Goal: Task Accomplishment & Management: Manage account settings

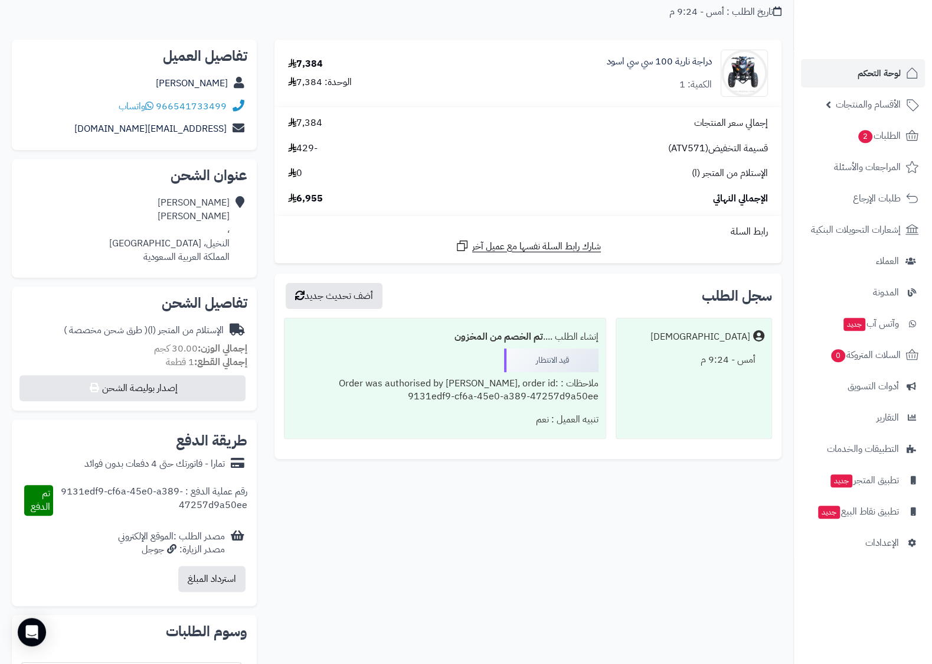
scroll to position [124, 0]
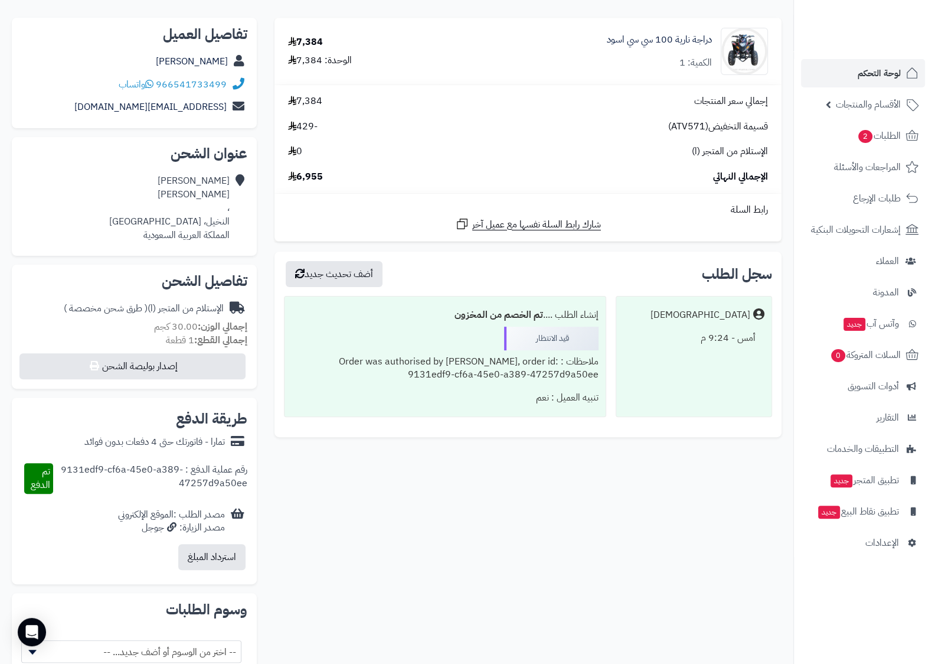
drag, startPoint x: 525, startPoint y: 402, endPoint x: 602, endPoint y: 345, distance: 95.9
click at [602, 345] on div "إنشاء الطلب .... تم الخصم من المخزون قيد الانتظار ملاحظات : Order was authorise…" at bounding box center [445, 356] width 322 height 121
copy div "قيد الانتظار ملاحظات : Order was authorised by Tamara, order id: 9131edf9-cf6a-…"
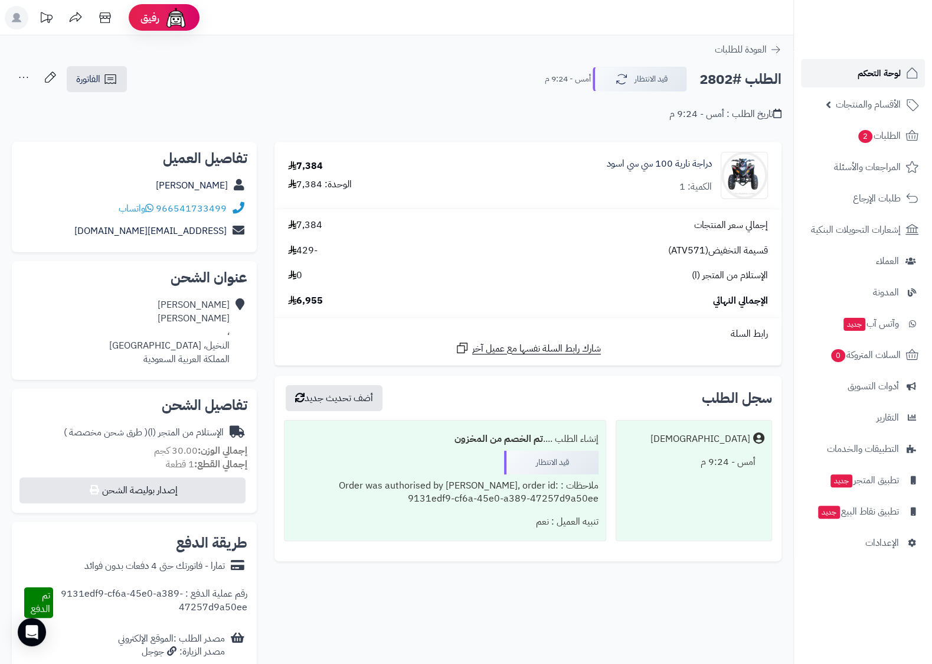
click at [898, 79] on span "لوحة التحكم" at bounding box center [879, 73] width 43 height 17
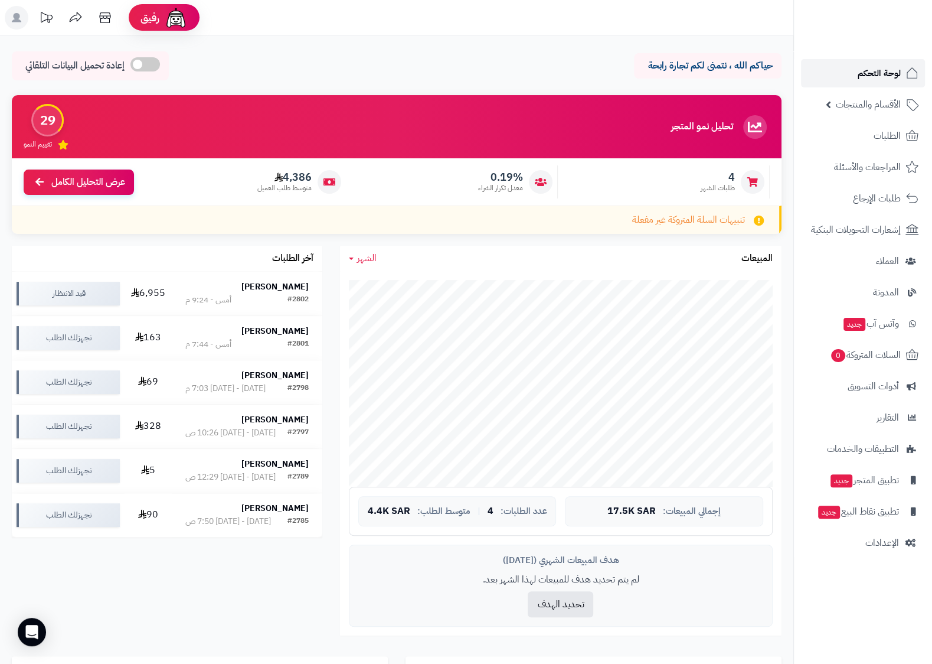
click at [900, 73] on span "لوحة التحكم" at bounding box center [879, 73] width 43 height 17
click at [885, 29] on img at bounding box center [886, 41] width 69 height 25
click at [894, 390] on span "أدوات التسويق" at bounding box center [873, 386] width 51 height 17
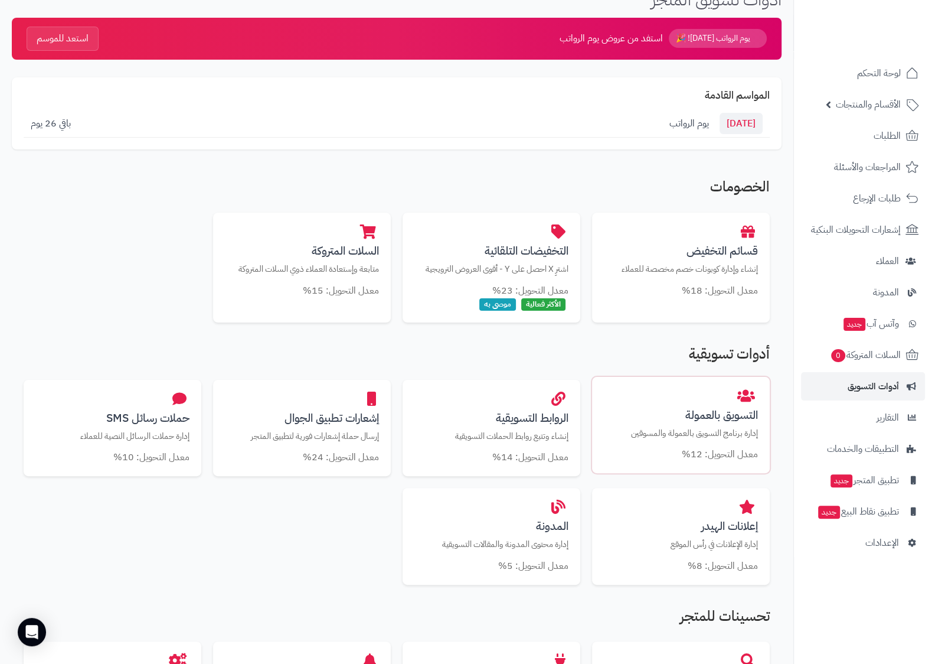
scroll to position [124, 0]
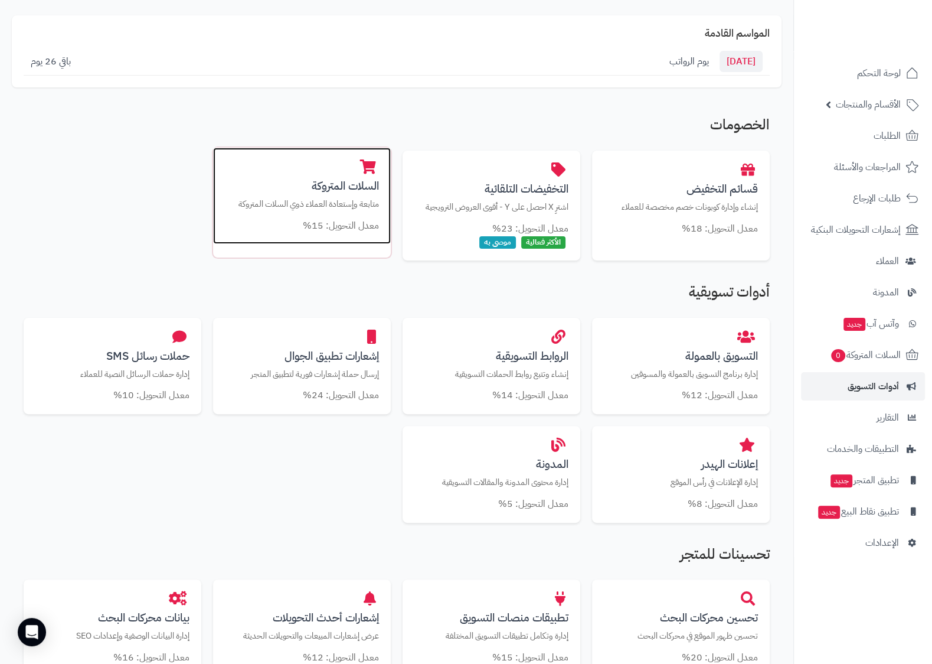
click at [334, 188] on h3 "السلات المتروكة" at bounding box center [302, 185] width 154 height 12
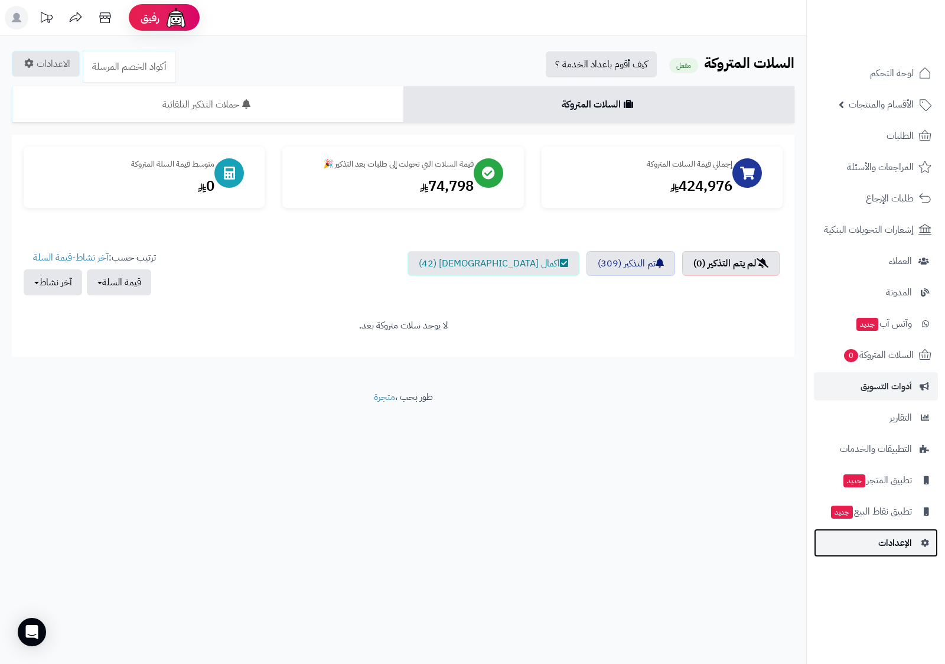
click at [907, 535] on span "الإعدادات" at bounding box center [895, 542] width 34 height 17
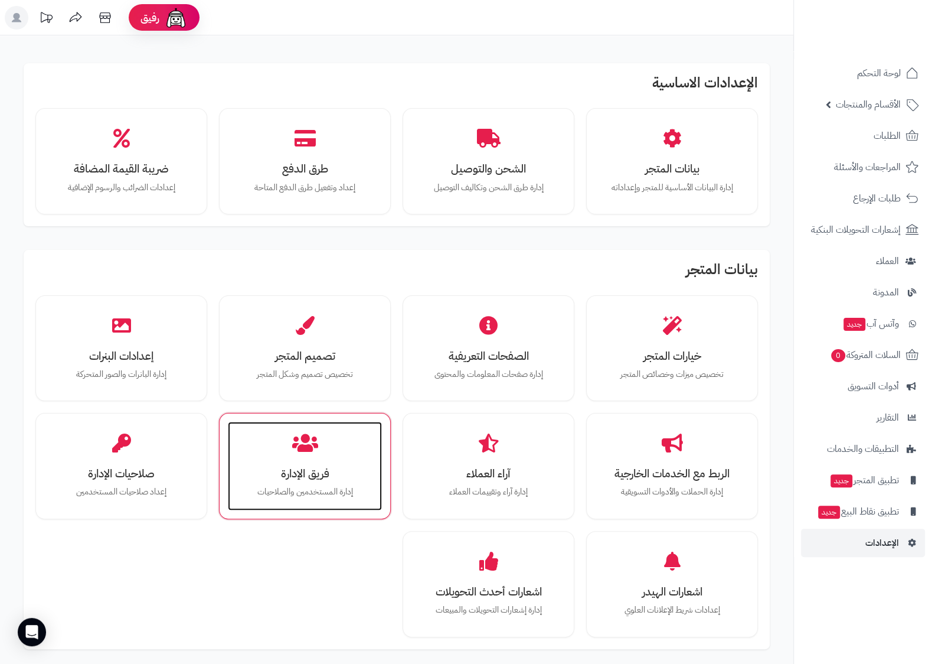
drag, startPoint x: 289, startPoint y: 484, endPoint x: 296, endPoint y: 483, distance: 6.6
click at [293, 484] on div "فريق الإدارة إدارة المستخدمين والصلاحيات" at bounding box center [305, 466] width 154 height 89
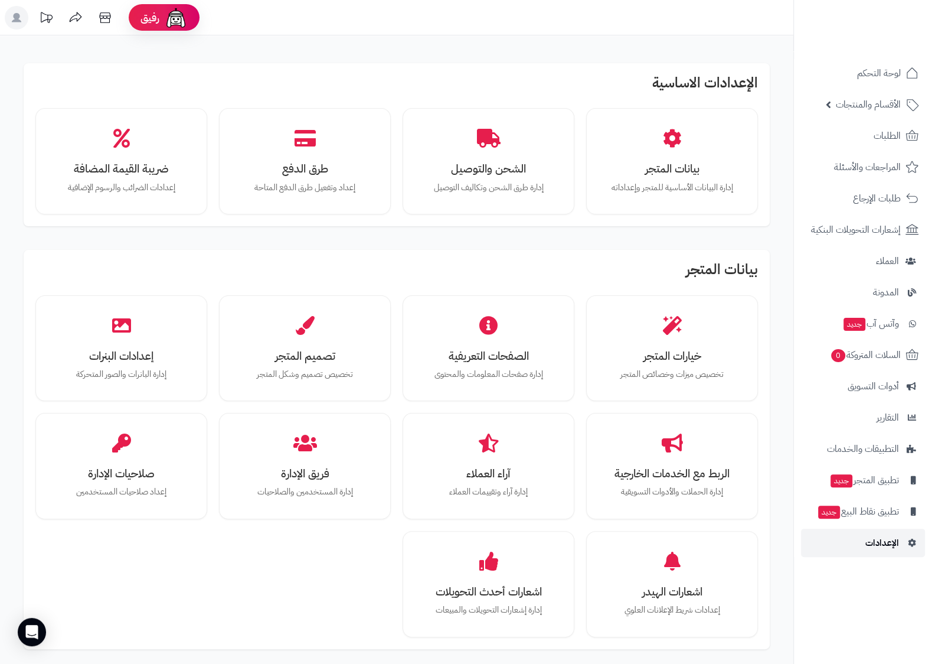
click at [897, 549] on span "الإعدادات" at bounding box center [883, 542] width 34 height 17
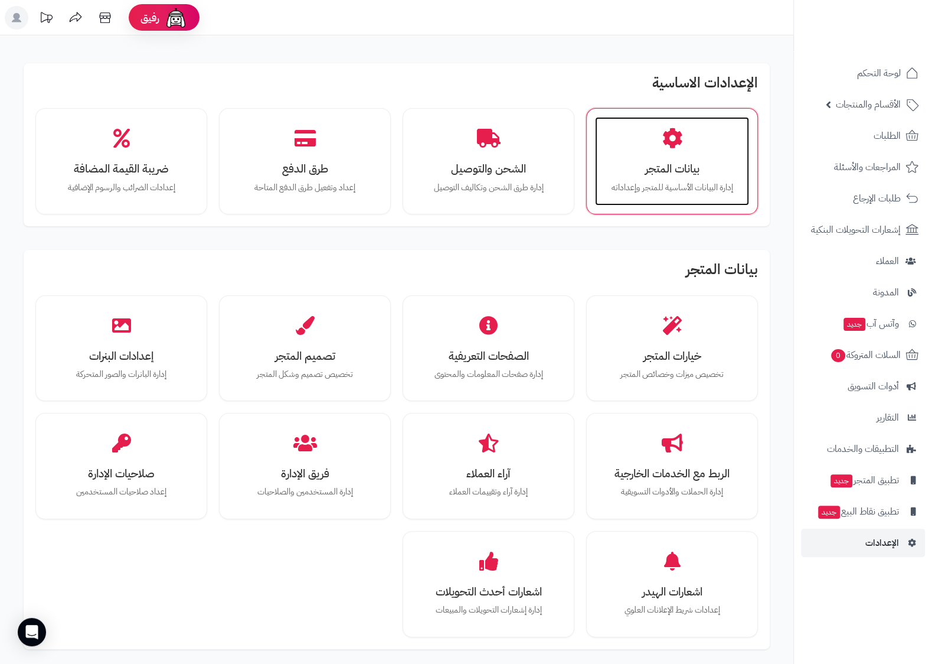
click at [674, 166] on h3 "بيانات المتجر" at bounding box center [672, 168] width 130 height 12
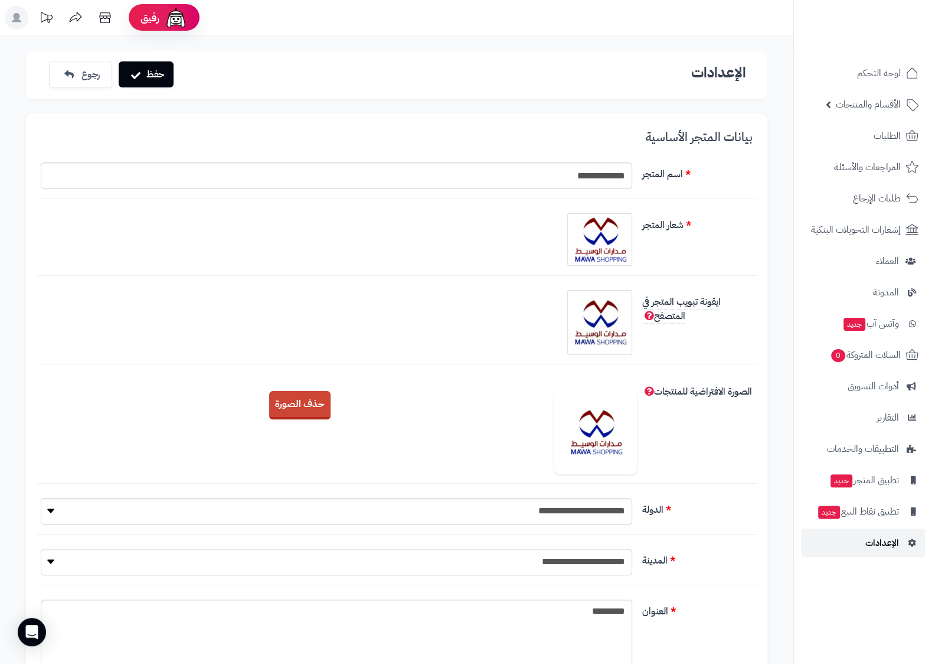
click at [886, 551] on link "الإعدادات" at bounding box center [863, 542] width 124 height 28
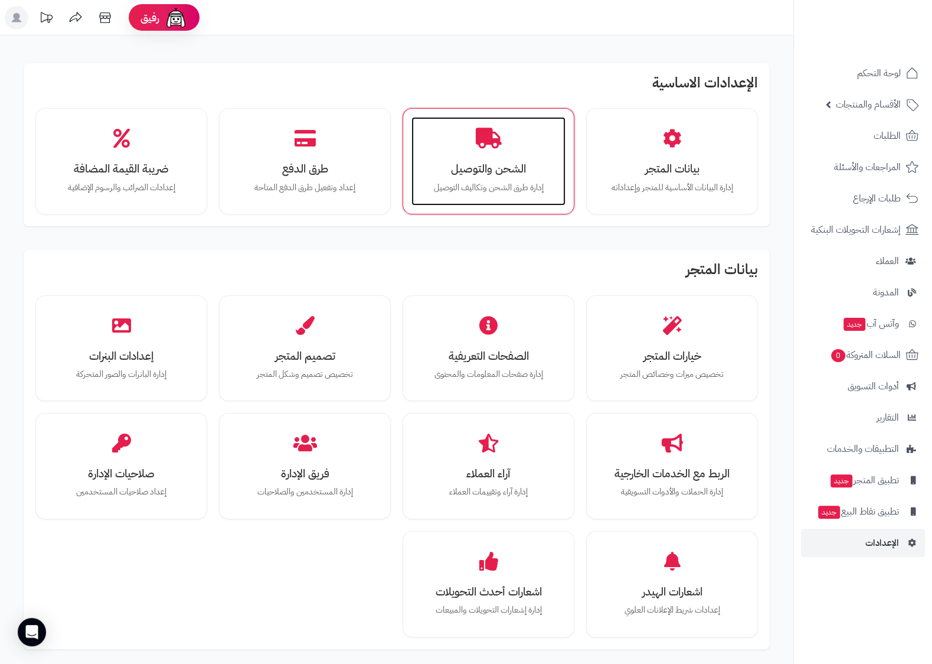
click at [507, 194] on div "الشحن والتوصيل إدارة طرق الشحن وتكاليف التوصيل" at bounding box center [489, 161] width 154 height 89
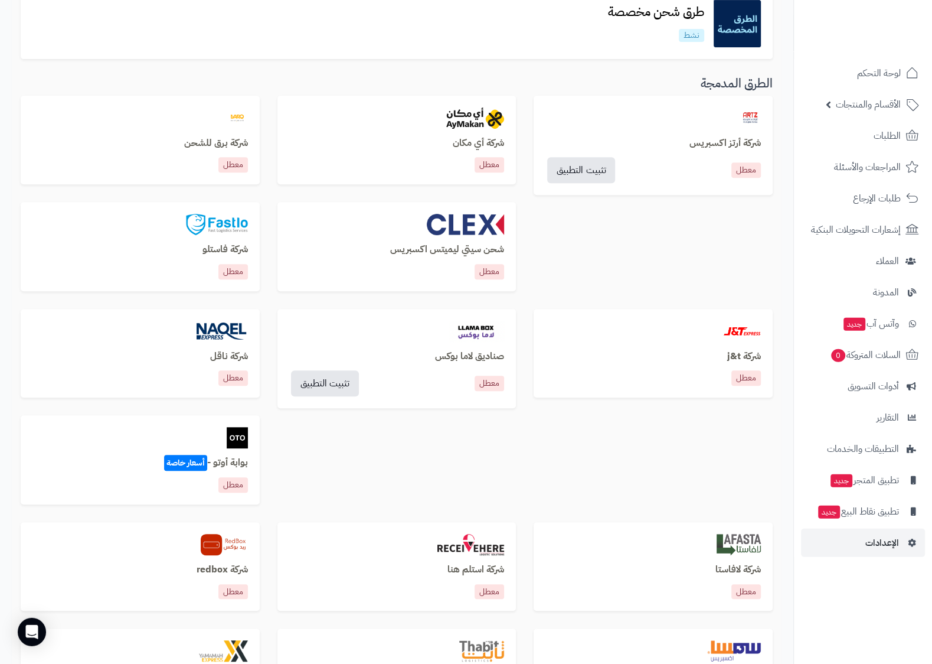
scroll to position [35, 0]
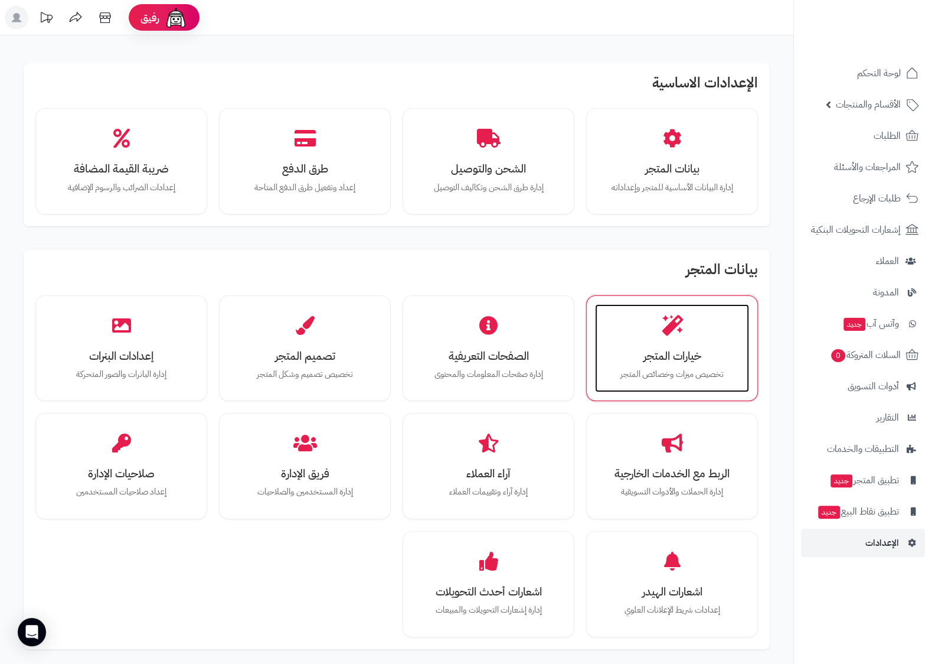
click at [658, 354] on h3 "خيارات المتجر" at bounding box center [672, 356] width 130 height 12
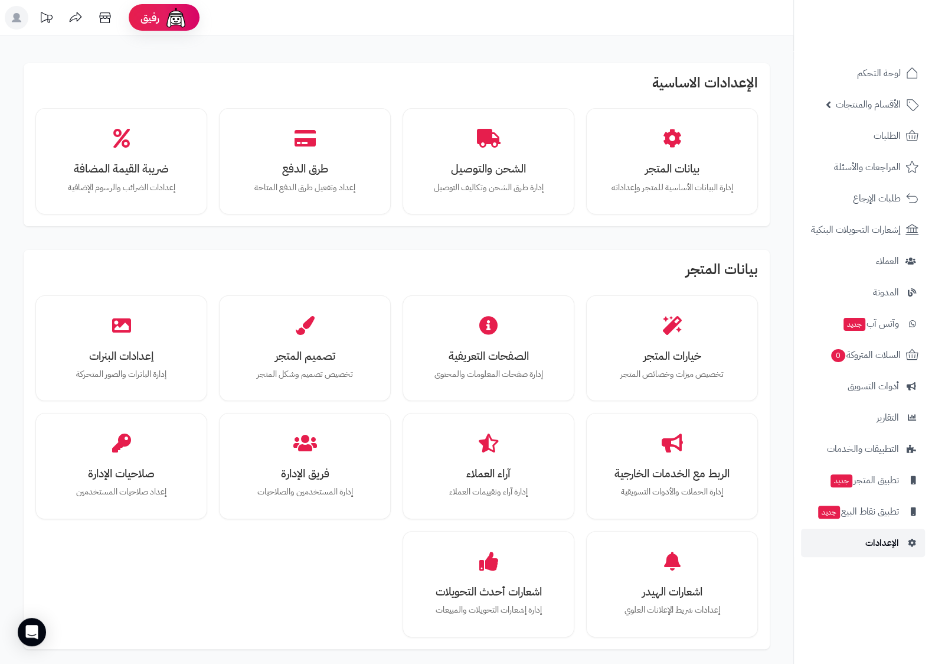
click at [879, 541] on span "الإعدادات" at bounding box center [883, 542] width 34 height 17
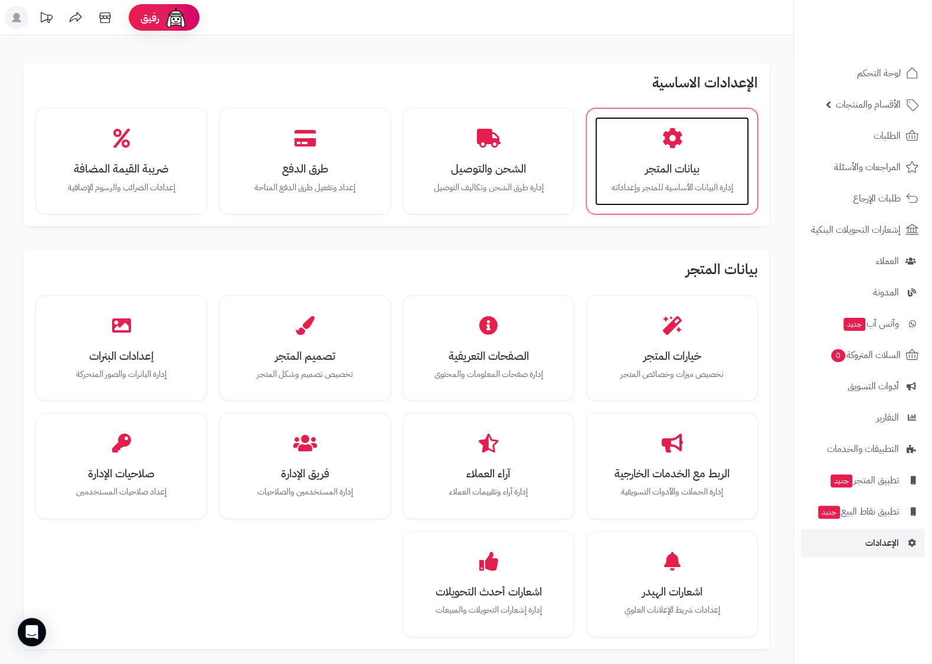
click at [651, 181] on div "بيانات المتجر إدارة البيانات الأساسية للمتجر وإعداداته" at bounding box center [672, 161] width 154 height 89
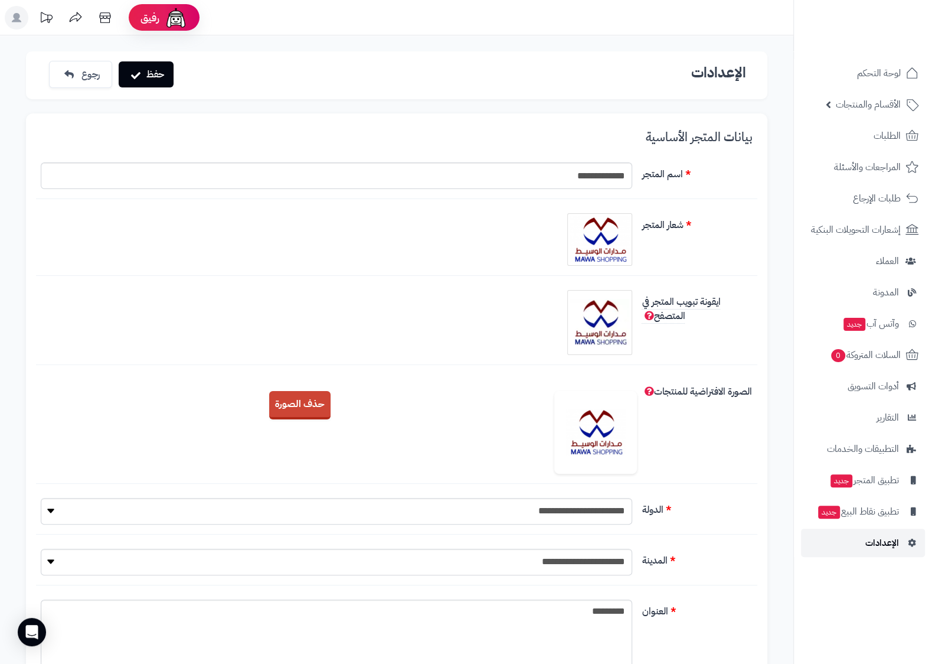
click at [889, 545] on span "الإعدادات" at bounding box center [883, 542] width 34 height 17
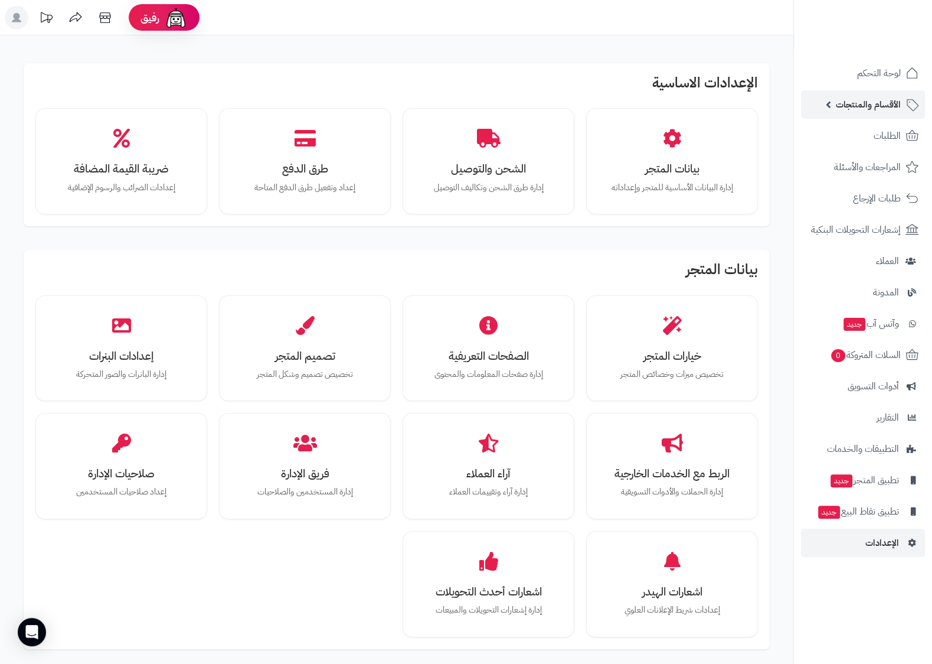
click at [877, 100] on span "الأقسام والمنتجات" at bounding box center [868, 104] width 65 height 17
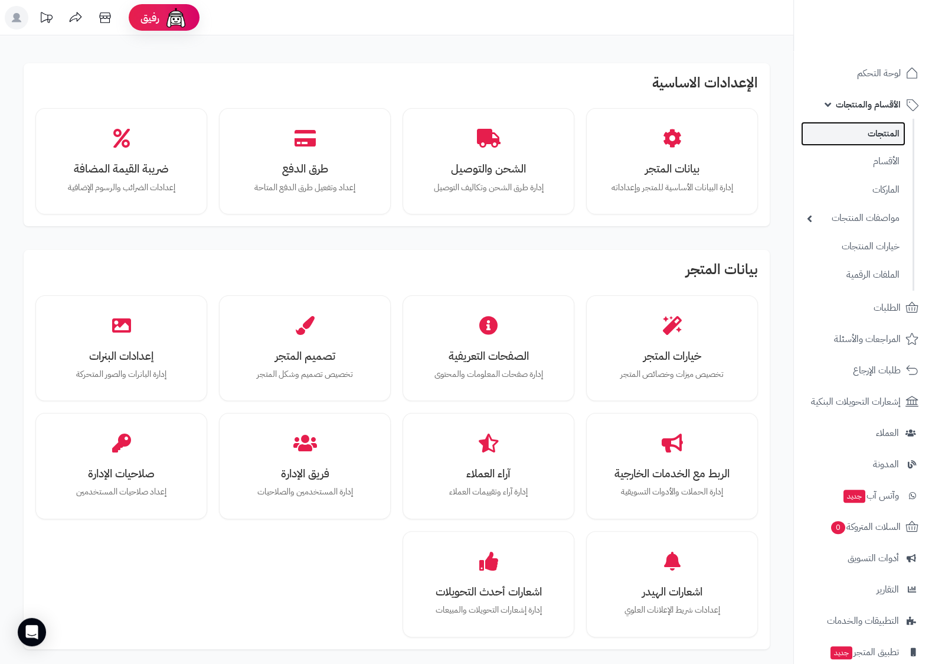
click at [895, 133] on link "المنتجات" at bounding box center [853, 134] width 105 height 24
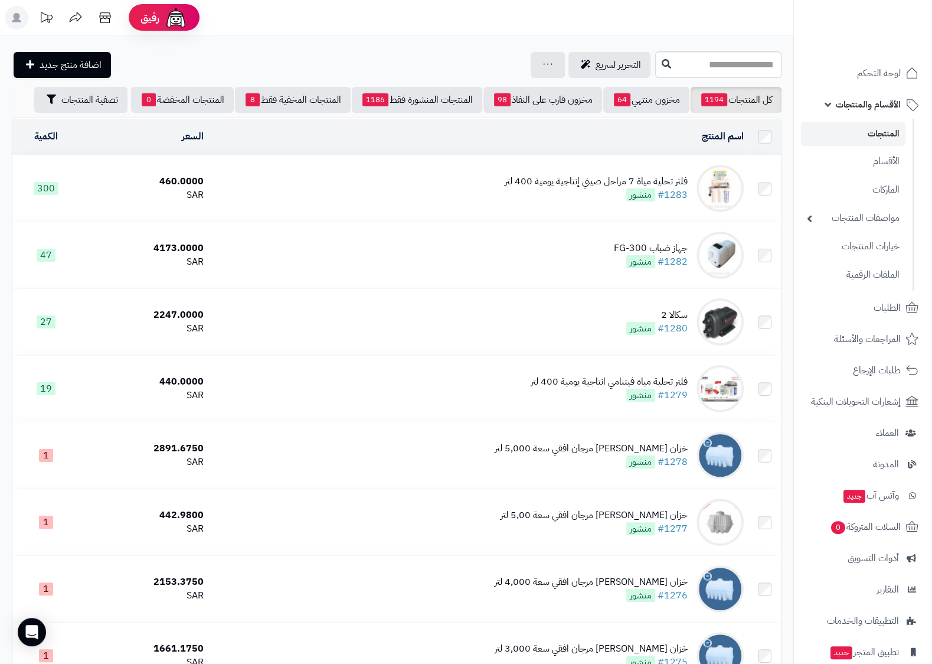
click at [608, 177] on div "فلتر تحلية مياة 7 مراحل صيني إنتاجية يومية 400 لتر" at bounding box center [596, 182] width 183 height 14
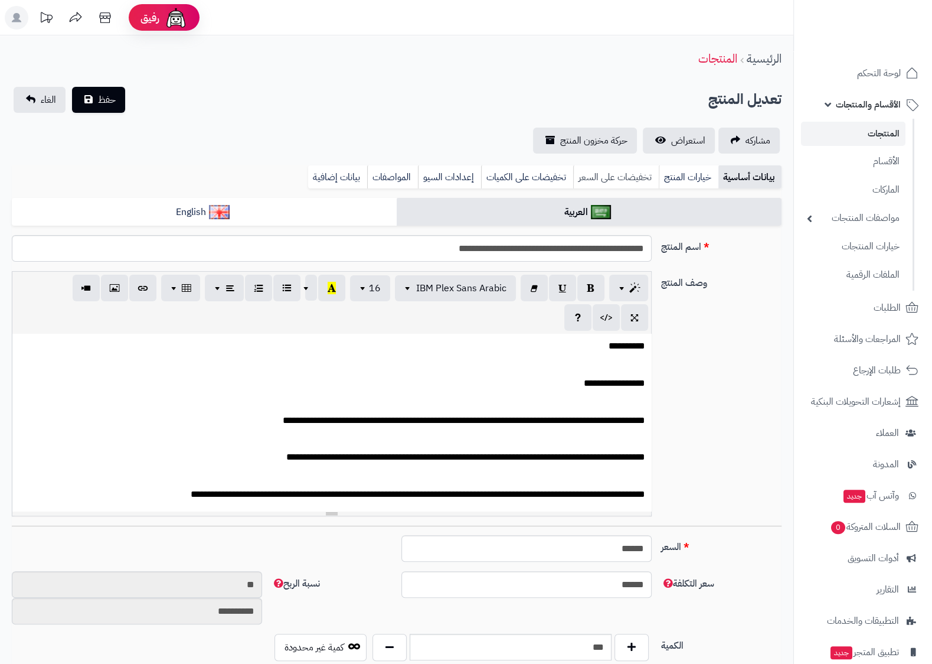
scroll to position [963, 0]
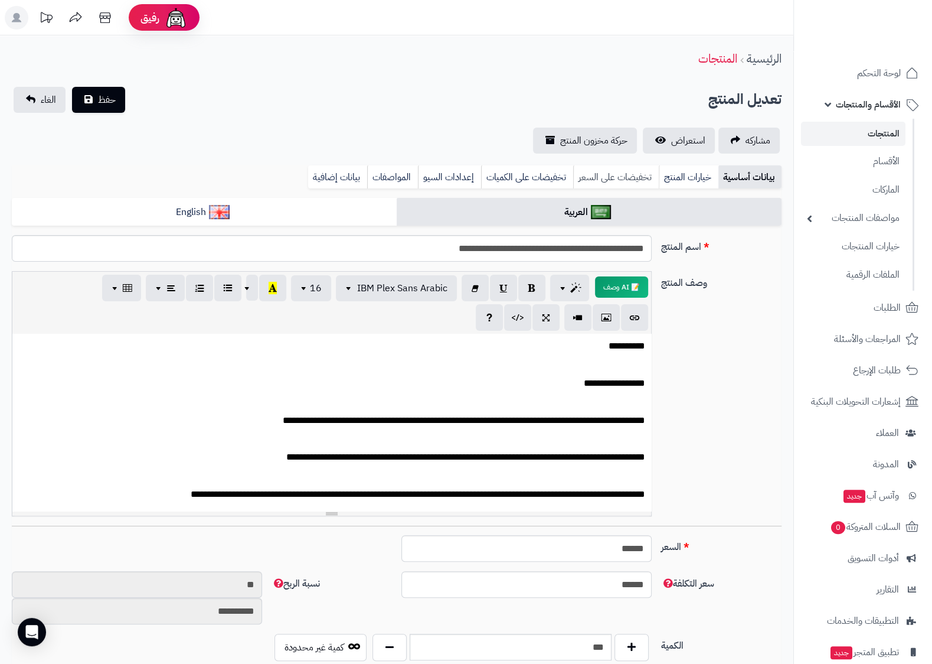
click at [636, 182] on link "تخفيضات على السعر" at bounding box center [616, 177] width 86 height 24
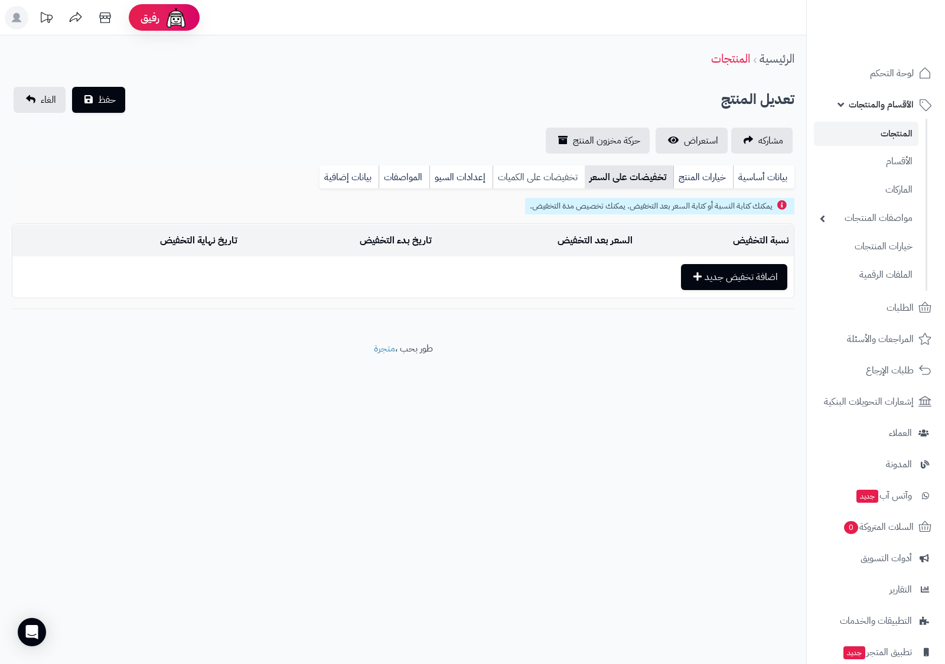
click at [543, 172] on link "تخفيضات على الكميات" at bounding box center [538, 177] width 92 height 24
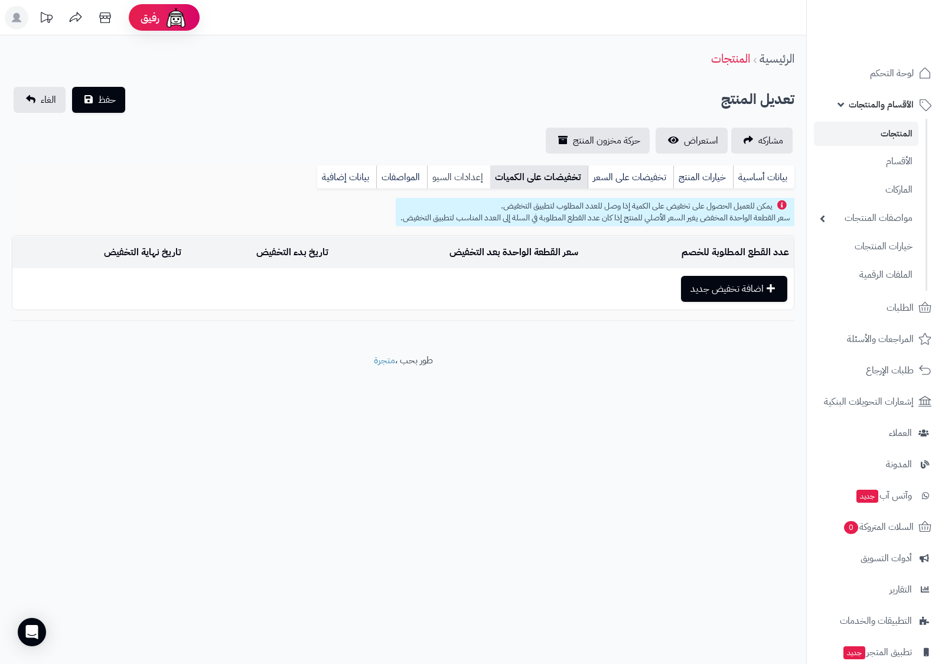
click at [469, 170] on link "إعدادات السيو" at bounding box center [458, 177] width 63 height 24
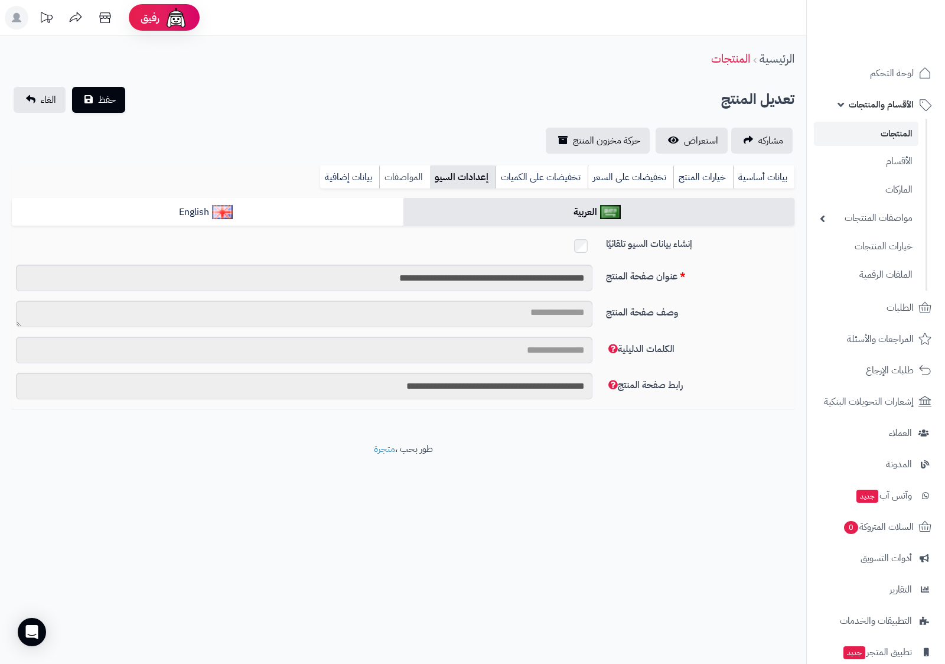
click at [396, 179] on link "المواصفات" at bounding box center [404, 177] width 51 height 24
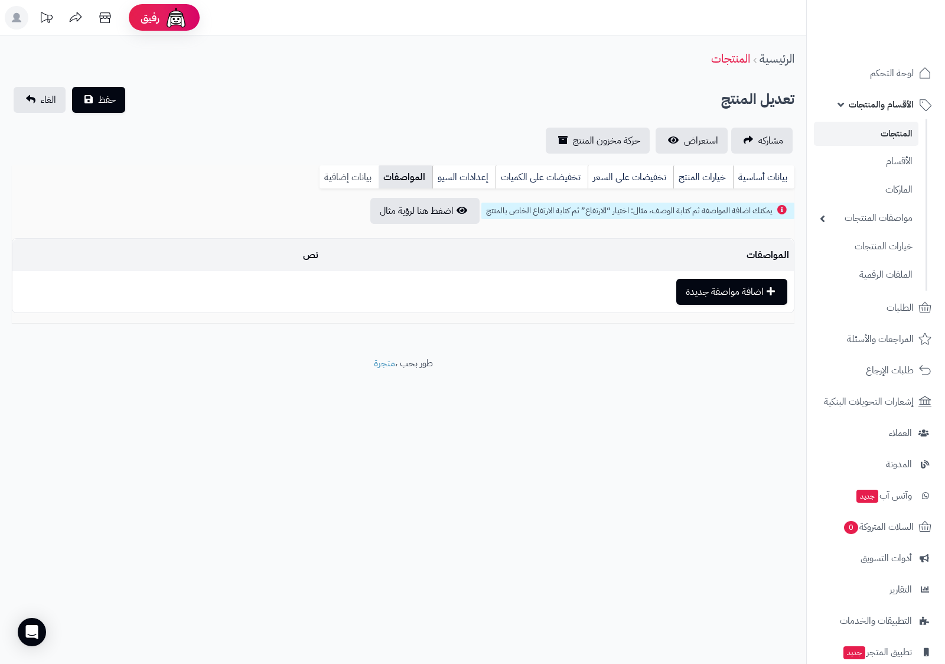
click at [328, 185] on link "بيانات إضافية" at bounding box center [348, 177] width 59 height 24
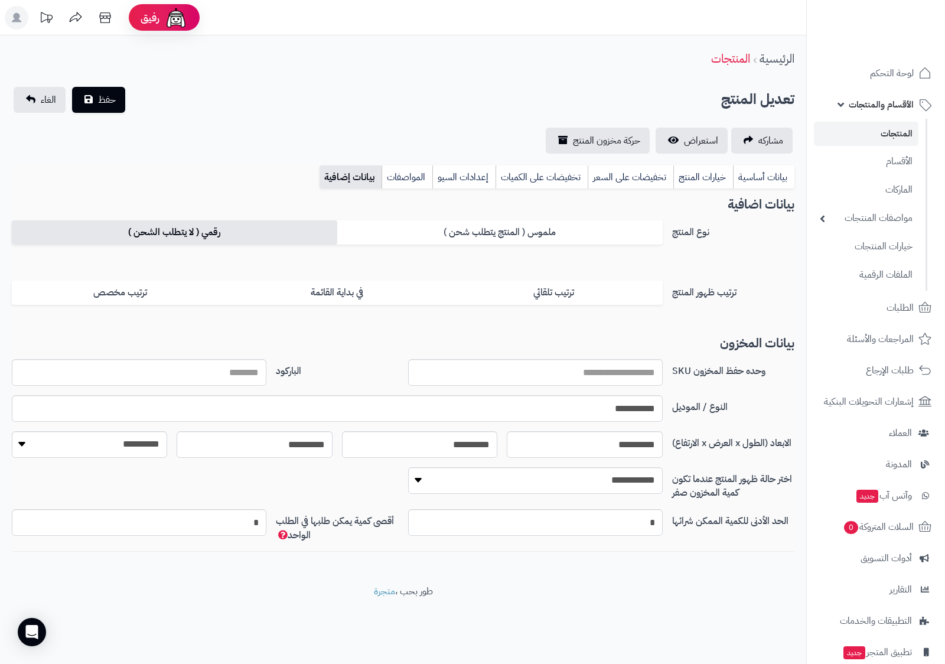
click at [269, 239] on label "رقمي ( لا يتطلب الشحن )" at bounding box center [174, 232] width 325 height 24
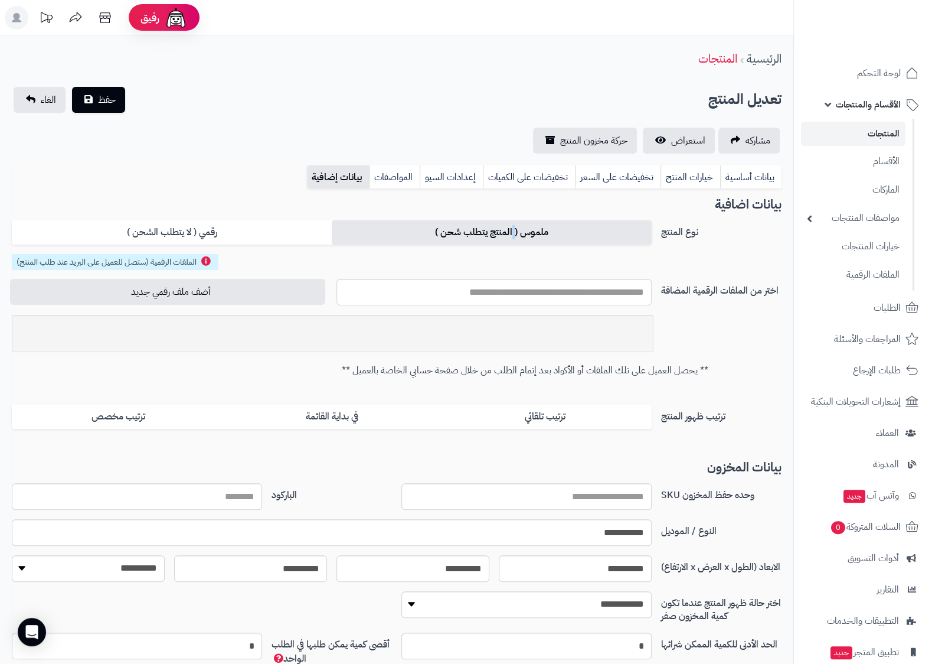
click at [513, 237] on label "ملموس ( المنتج يتطلب شحن )" at bounding box center [492, 232] width 320 height 24
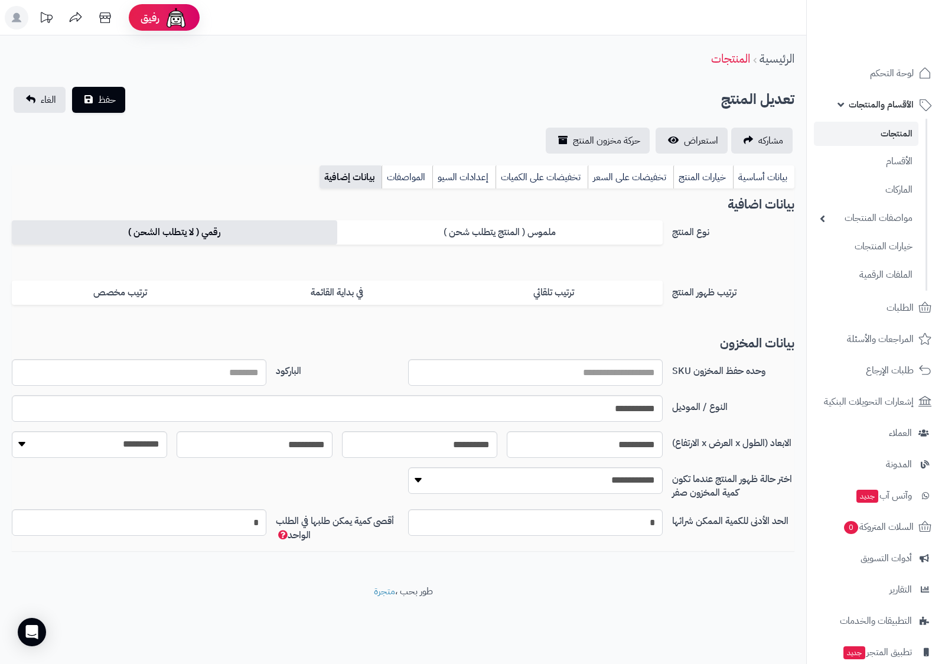
click at [244, 236] on label "رقمي ( لا يتطلب الشحن )" at bounding box center [174, 232] width 325 height 24
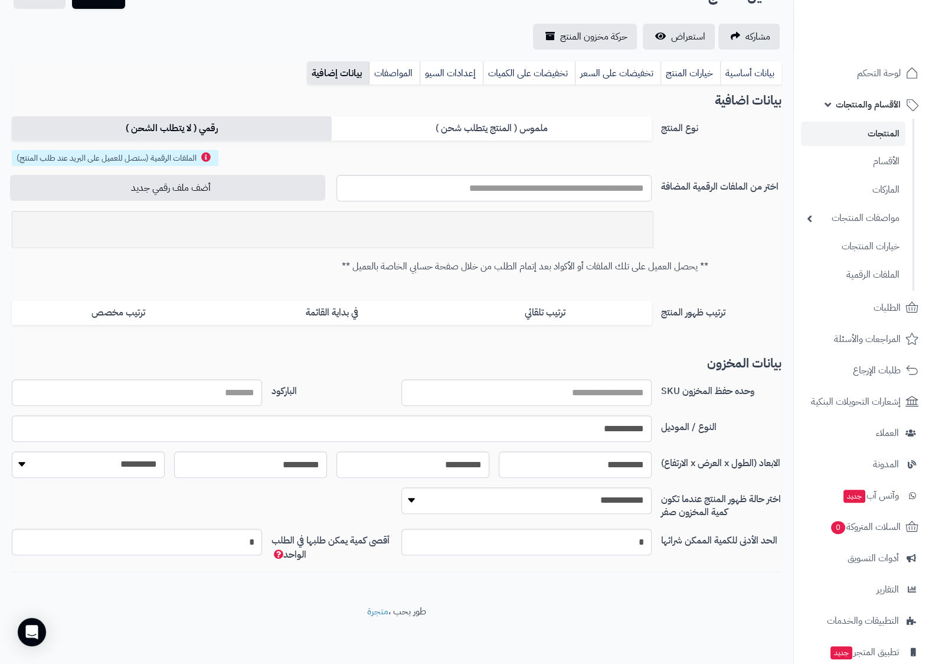
scroll to position [0, 0]
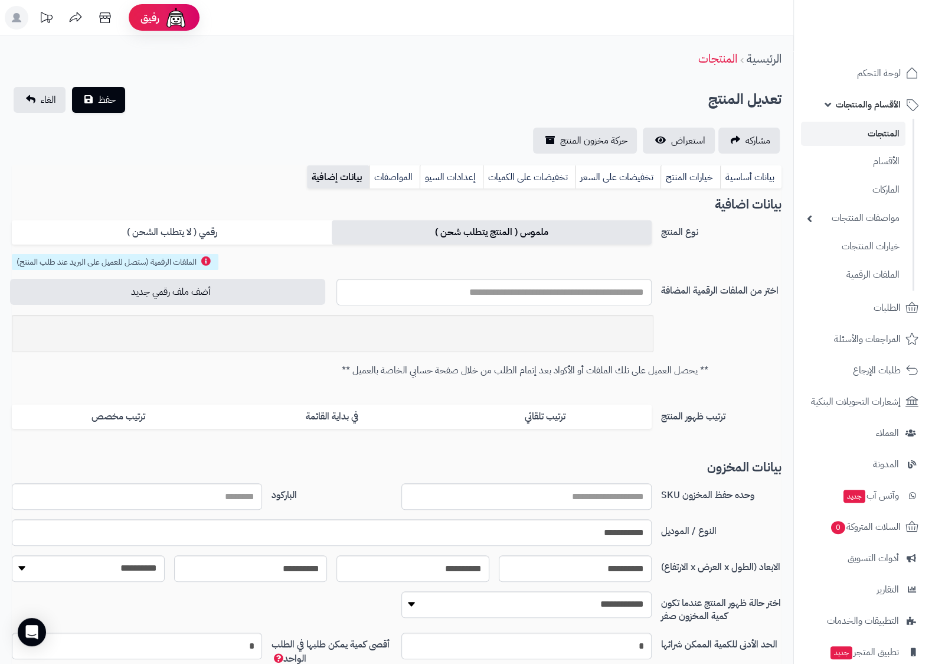
click at [454, 239] on label "ملموس ( المنتج يتطلب شحن )" at bounding box center [492, 232] width 320 height 24
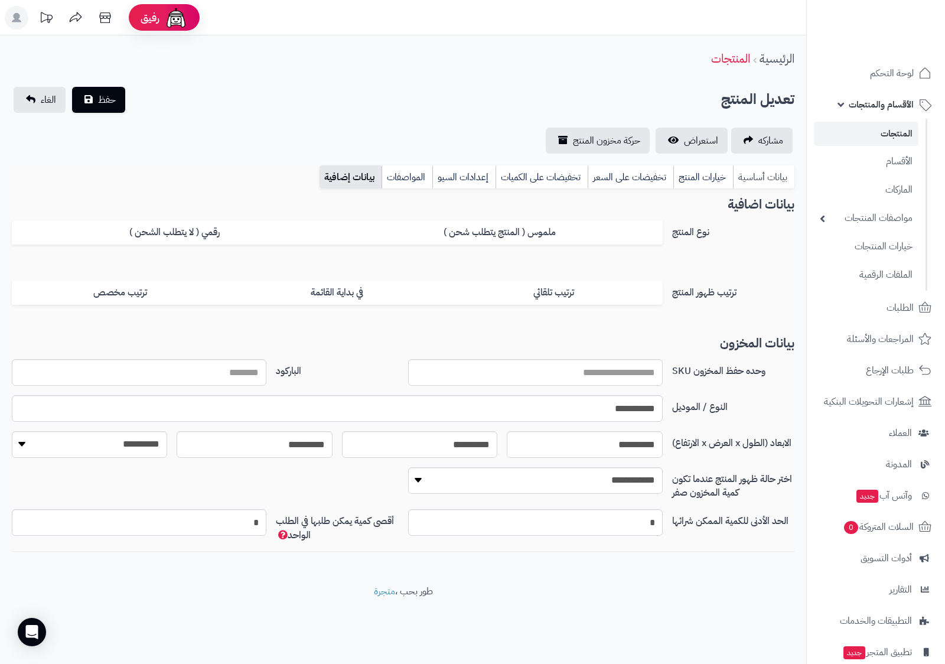
click at [759, 173] on link "بيانات أساسية" at bounding box center [763, 177] width 61 height 24
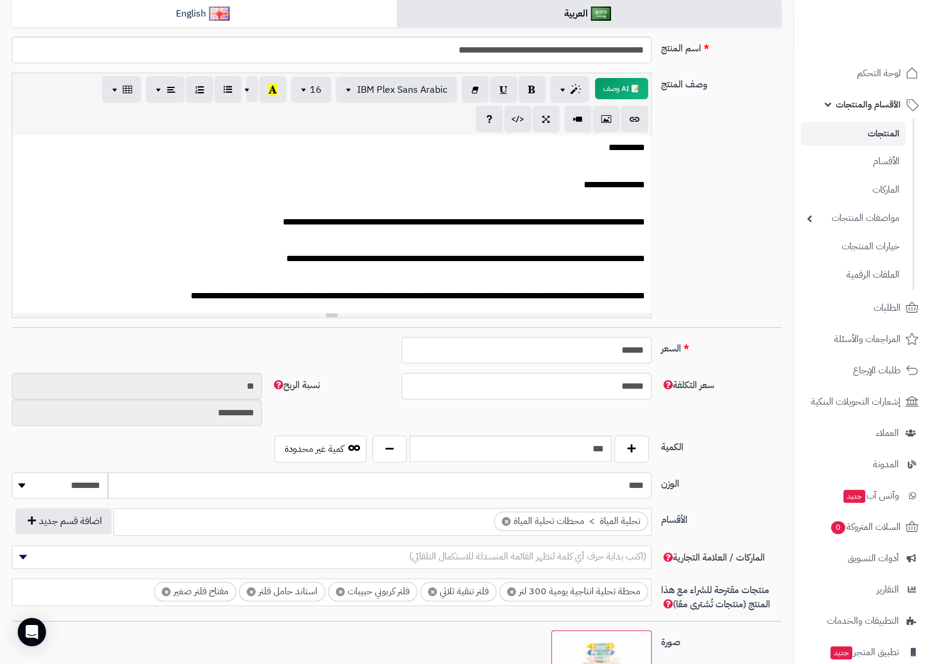
scroll to position [86, 0]
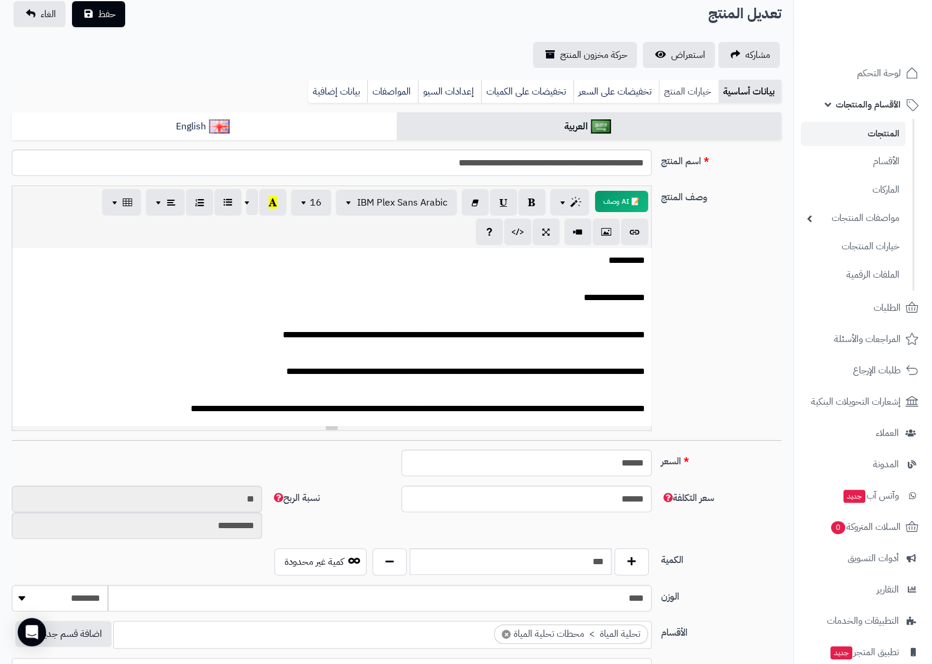
click at [667, 86] on link "خيارات المنتج" at bounding box center [689, 92] width 60 height 24
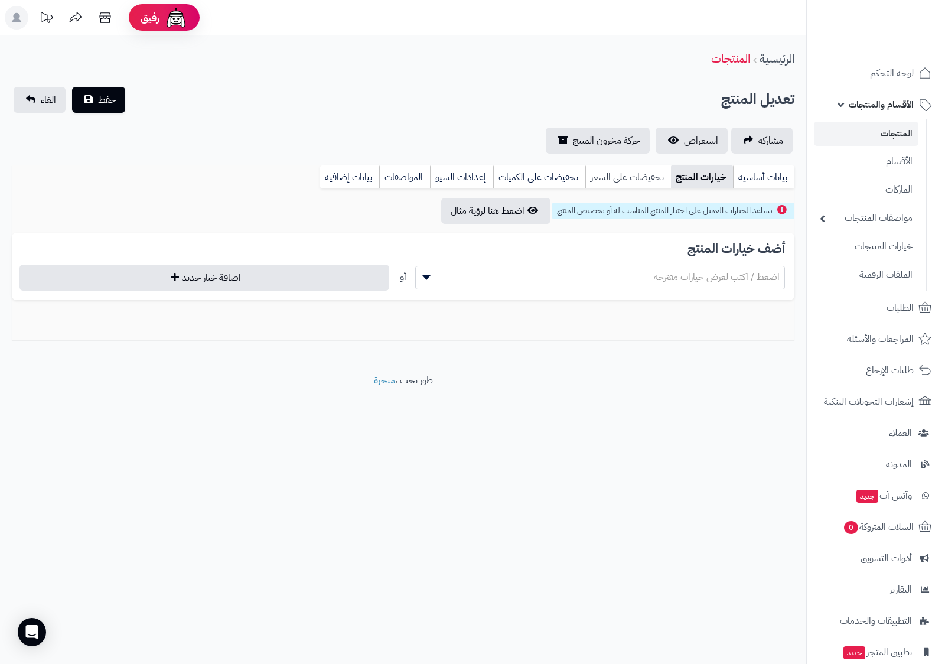
click at [619, 168] on link "تخفيضات على السعر" at bounding box center [628, 177] width 86 height 24
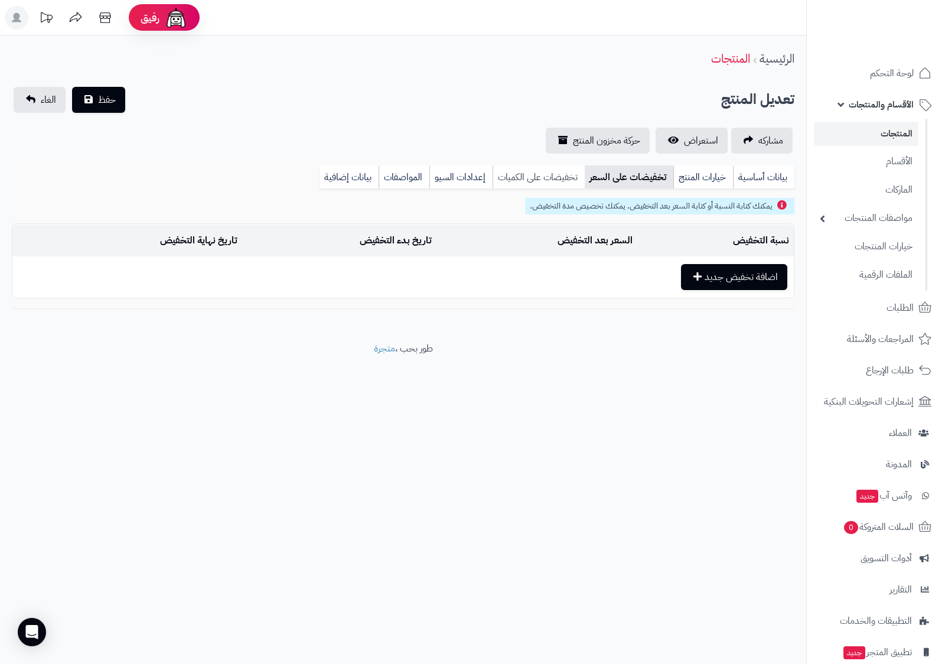
click at [554, 174] on link "تخفيضات على الكميات" at bounding box center [538, 177] width 92 height 24
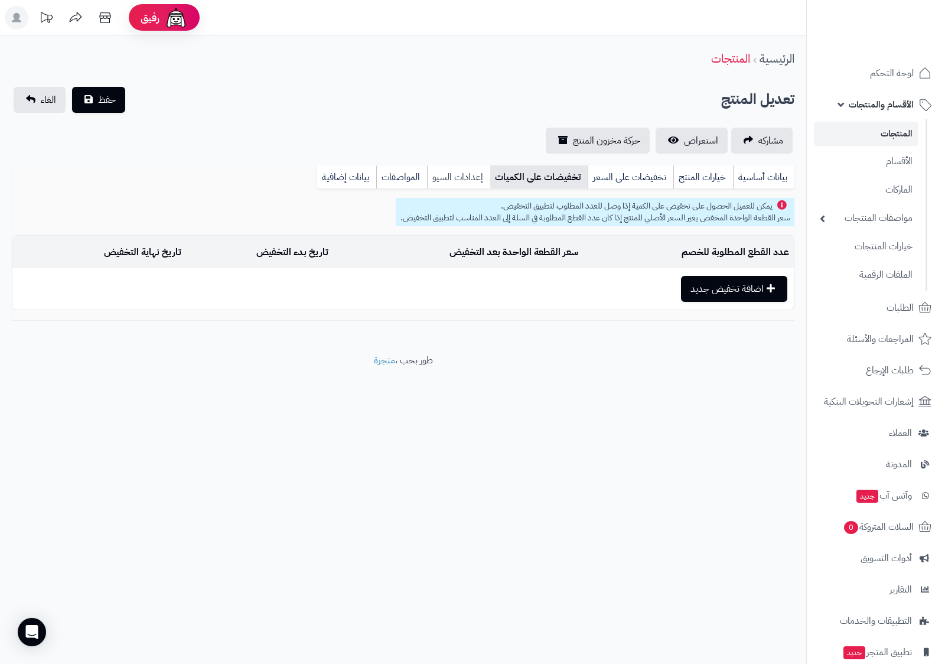
click at [460, 176] on link "إعدادات السيو" at bounding box center [458, 177] width 63 height 24
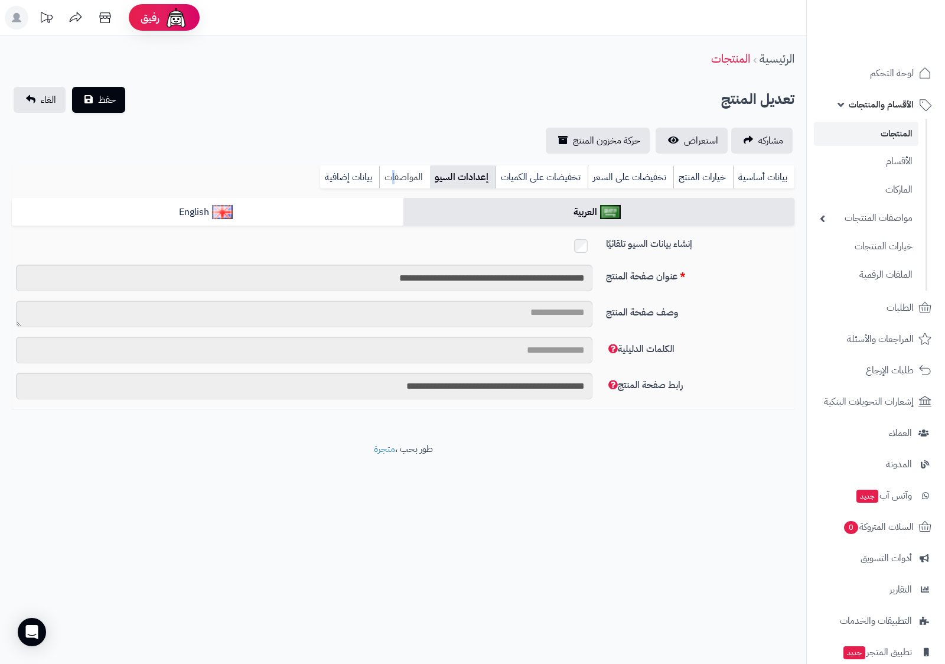
click at [393, 186] on link "المواصفات" at bounding box center [404, 177] width 51 height 24
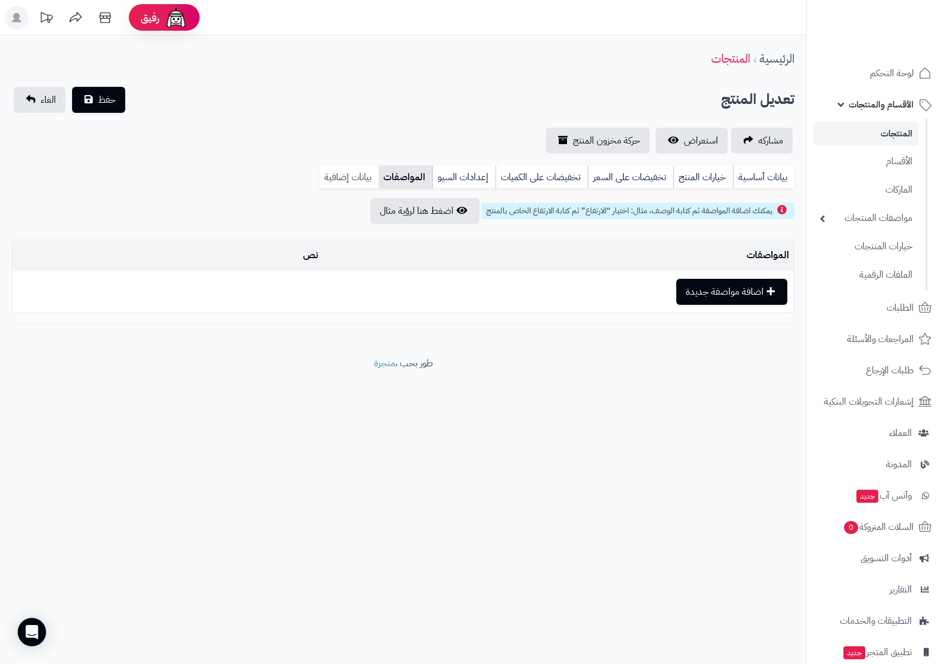
click at [366, 177] on link "بيانات إضافية" at bounding box center [348, 177] width 59 height 24
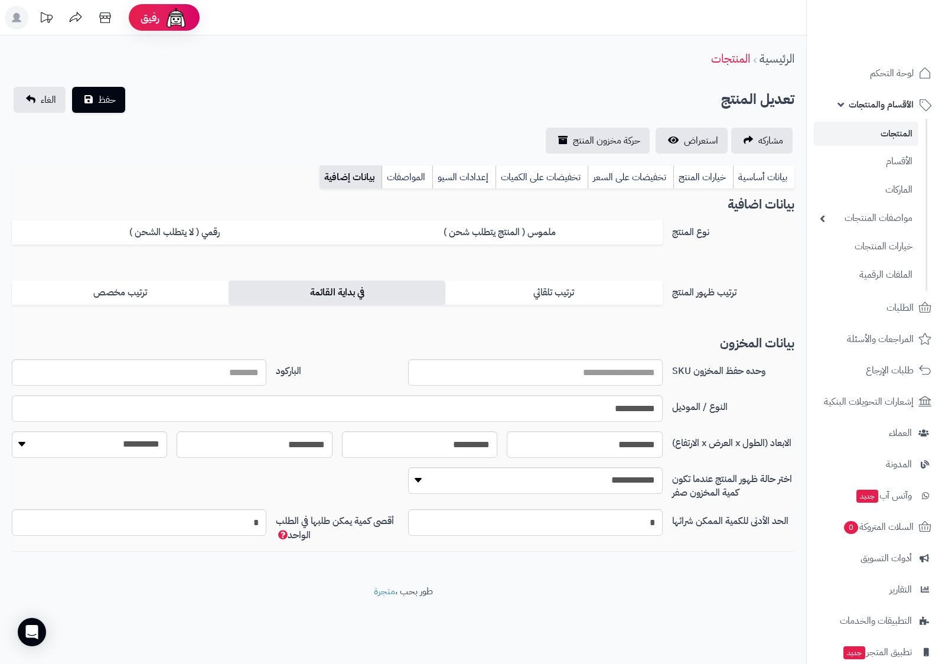
click at [384, 301] on label "في بداية القائمة" at bounding box center [336, 292] width 217 height 24
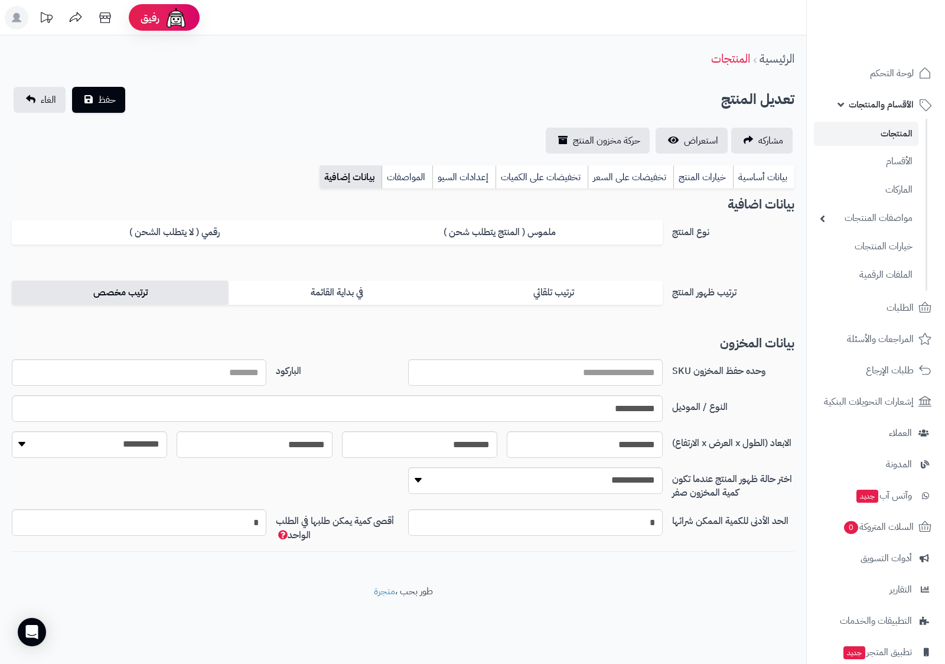
click at [168, 290] on label "ترتيب مخصص" at bounding box center [120, 292] width 217 height 24
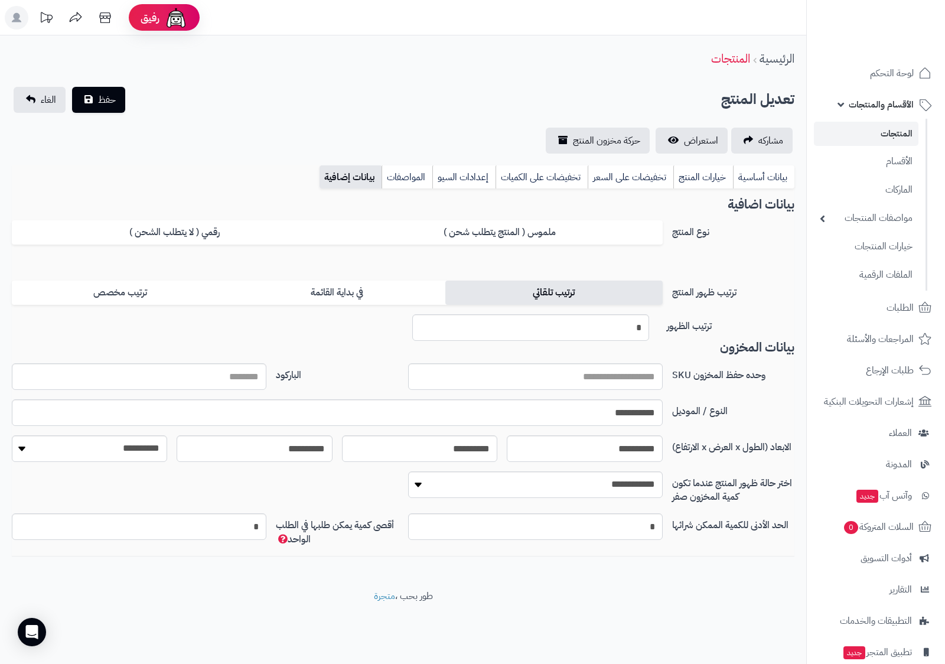
click at [543, 292] on label "ترتيب تلقائي" at bounding box center [553, 292] width 217 height 24
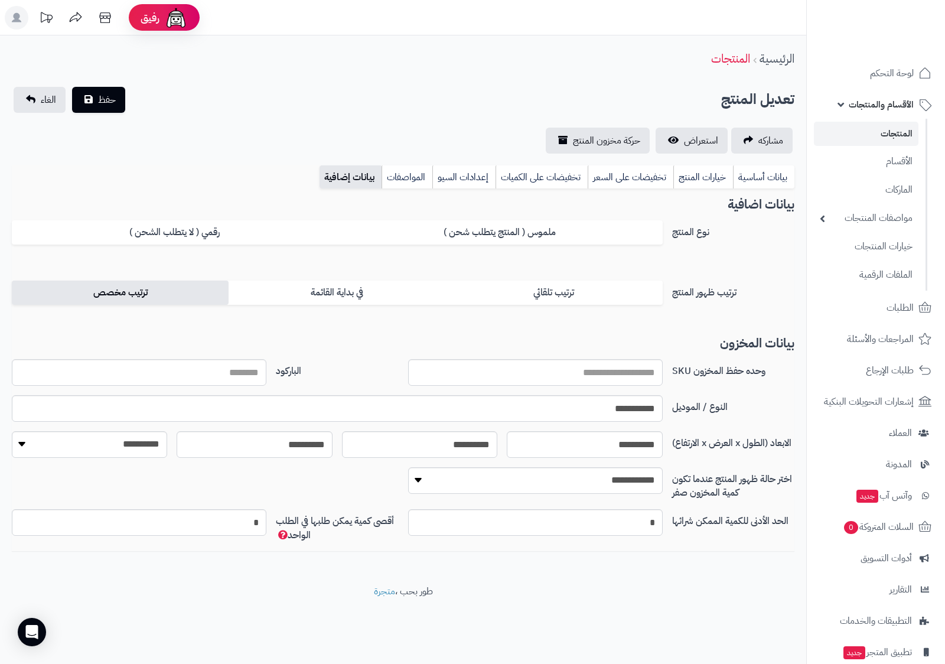
click at [126, 295] on label "ترتيب مخصص" at bounding box center [120, 292] width 217 height 24
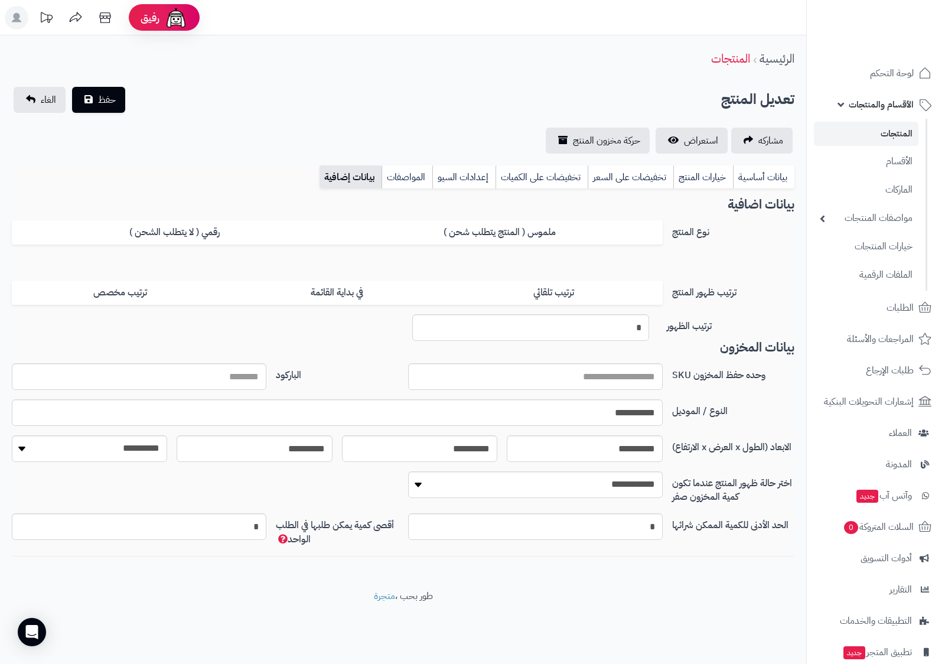
click at [541, 306] on div "ترتيب ظهور المنتج ترتيب تلقائي في بداية القائمة ترتيب مخصص" at bounding box center [403, 297] width 792 height 34
click at [541, 292] on label "ترتيب تلقائي" at bounding box center [553, 292] width 217 height 24
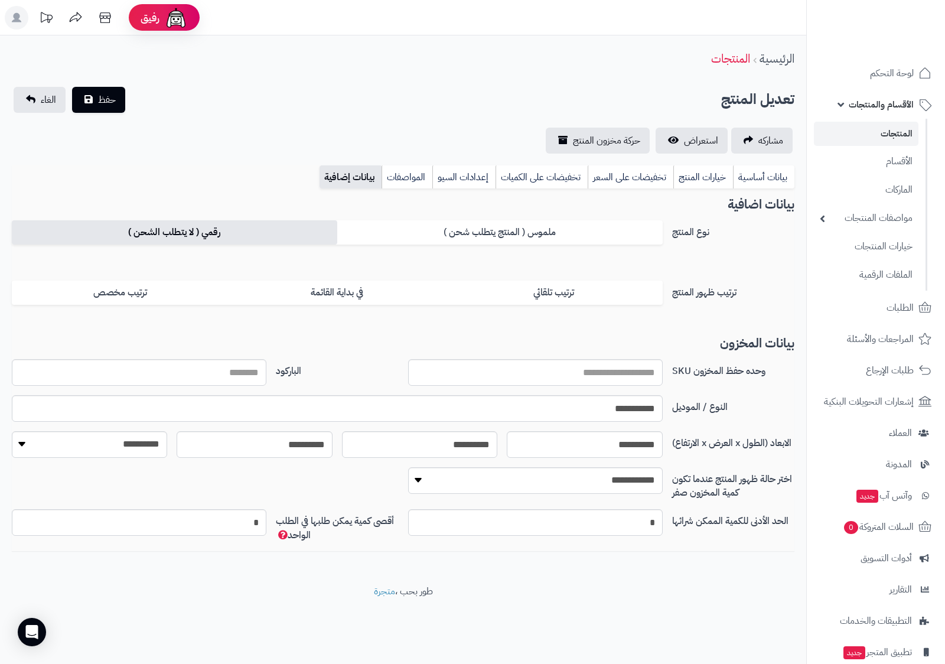
click at [265, 230] on label "رقمي ( لا يتطلب الشحن )" at bounding box center [174, 232] width 325 height 24
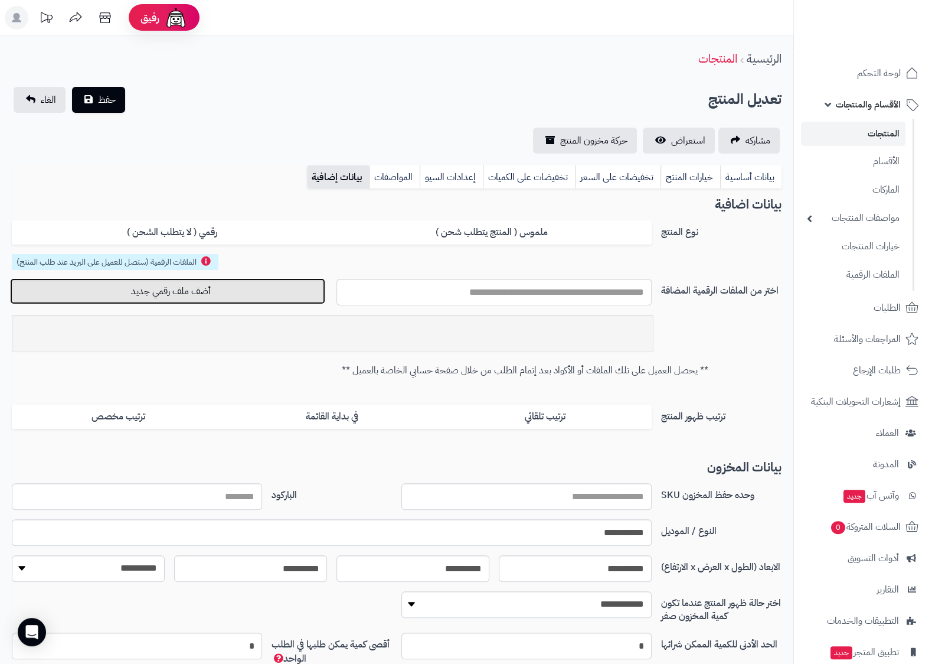
click at [230, 295] on button "أضف ملف رقمي جديد" at bounding box center [167, 291] width 315 height 26
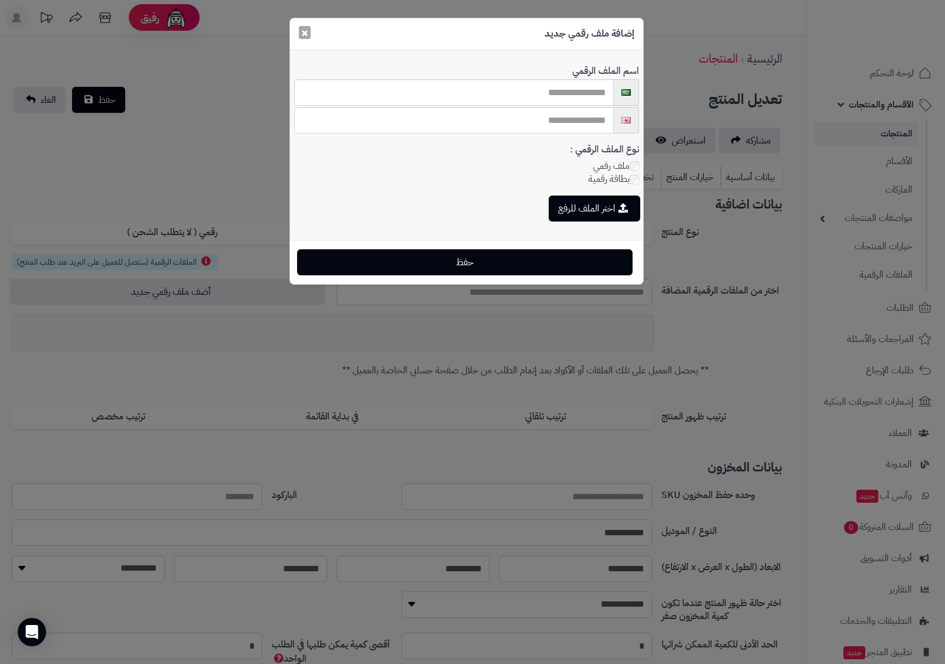
click at [306, 31] on button "×" at bounding box center [305, 32] width 12 height 13
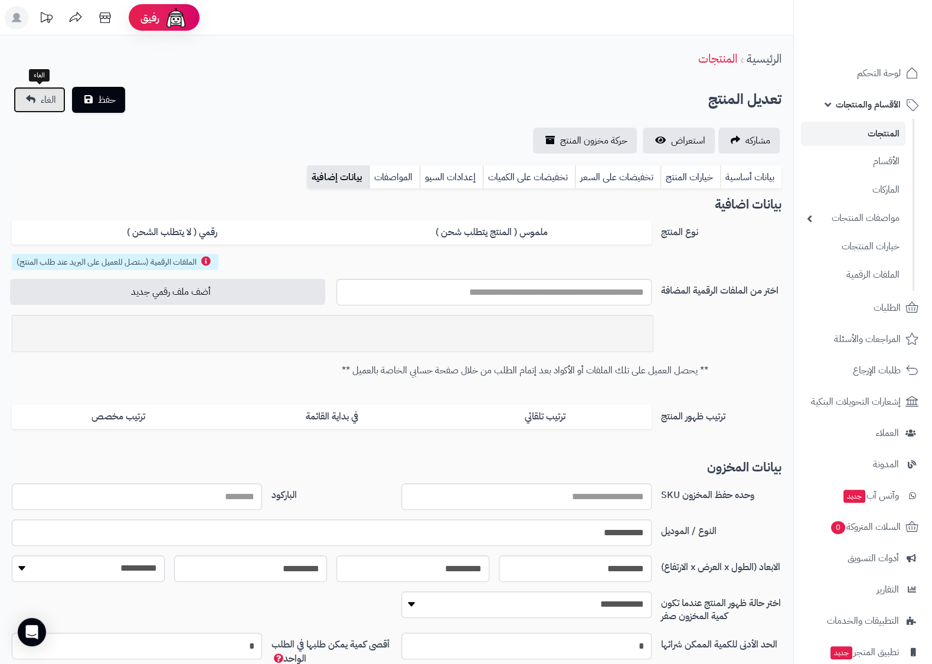
click at [39, 97] on link "الغاء" at bounding box center [40, 100] width 52 height 26
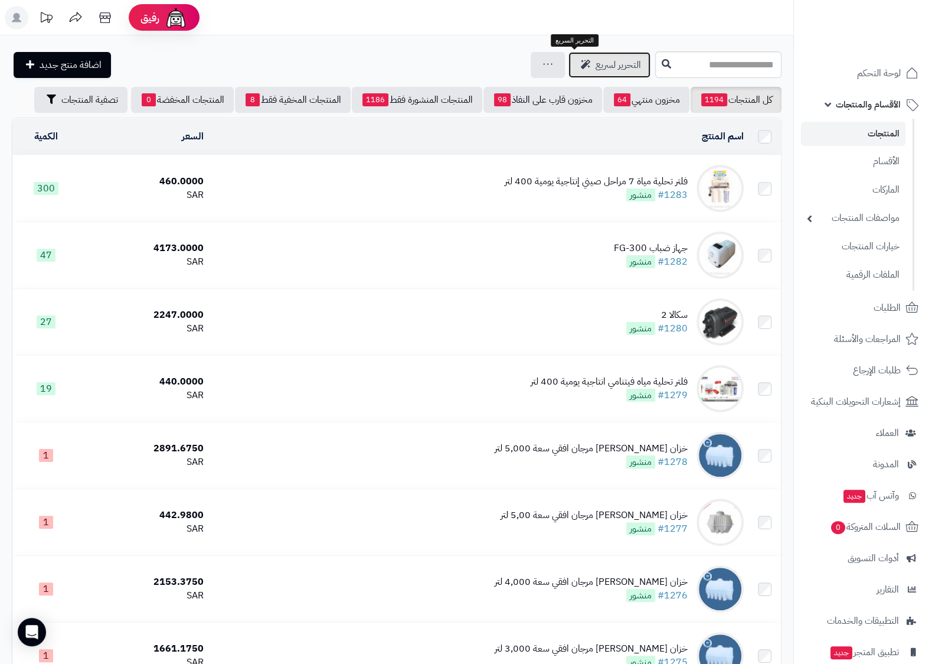
click at [581, 64] on icon at bounding box center [585, 64] width 9 height 9
click at [531, 73] on div "جرد مخزون المنتجات جرد مخزون الخيارات فقط تعديل أسعار المنتجات الملصقات تصدير ا…" at bounding box center [548, 65] width 34 height 26
click at [889, 161] on link "الأقسام" at bounding box center [853, 161] width 105 height 24
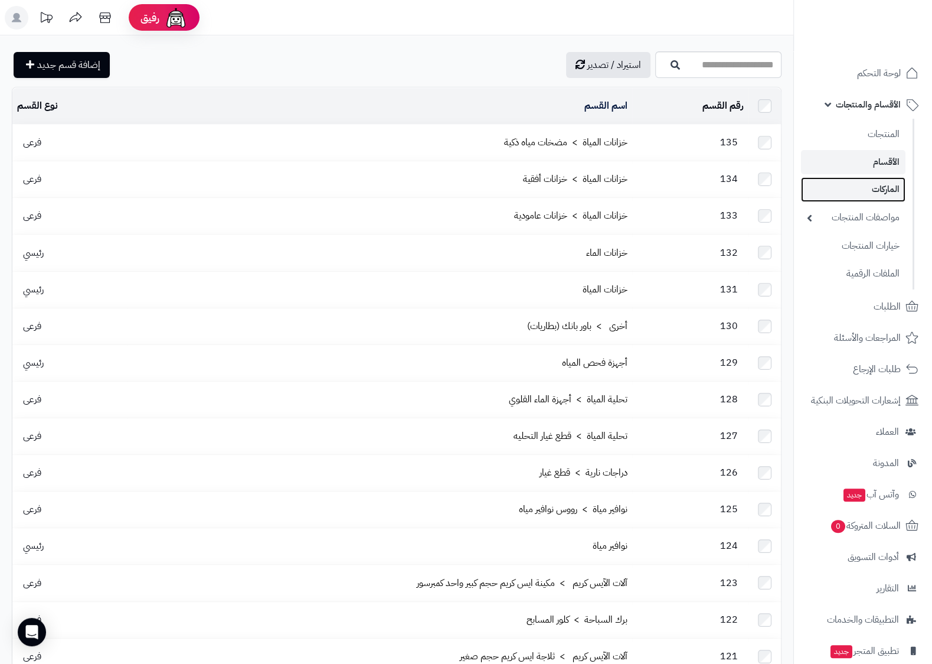
click at [892, 188] on link "الماركات" at bounding box center [853, 189] width 105 height 24
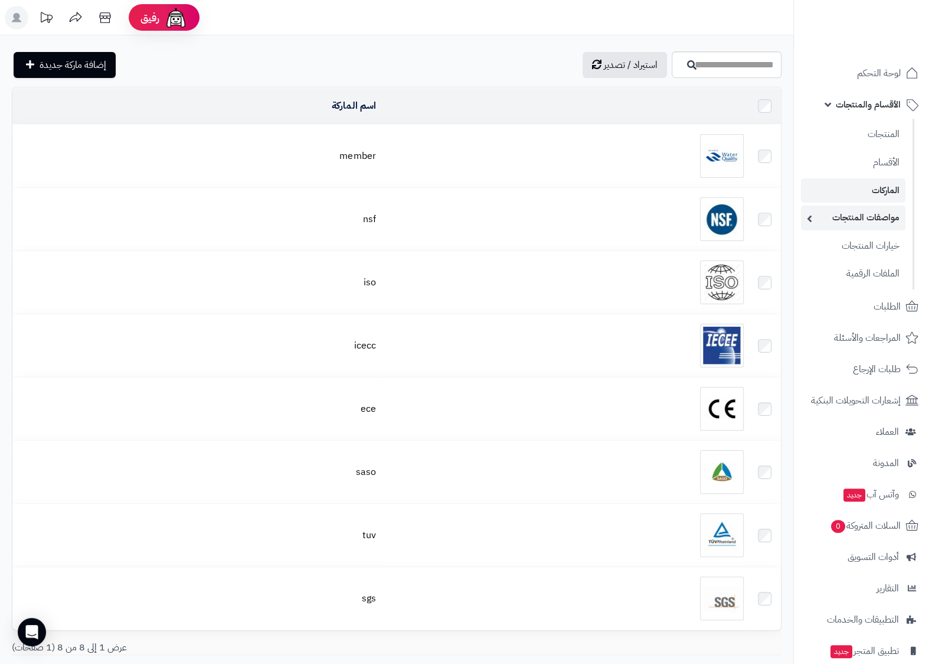
click at [887, 226] on link "مواصفات المنتجات" at bounding box center [853, 217] width 105 height 24
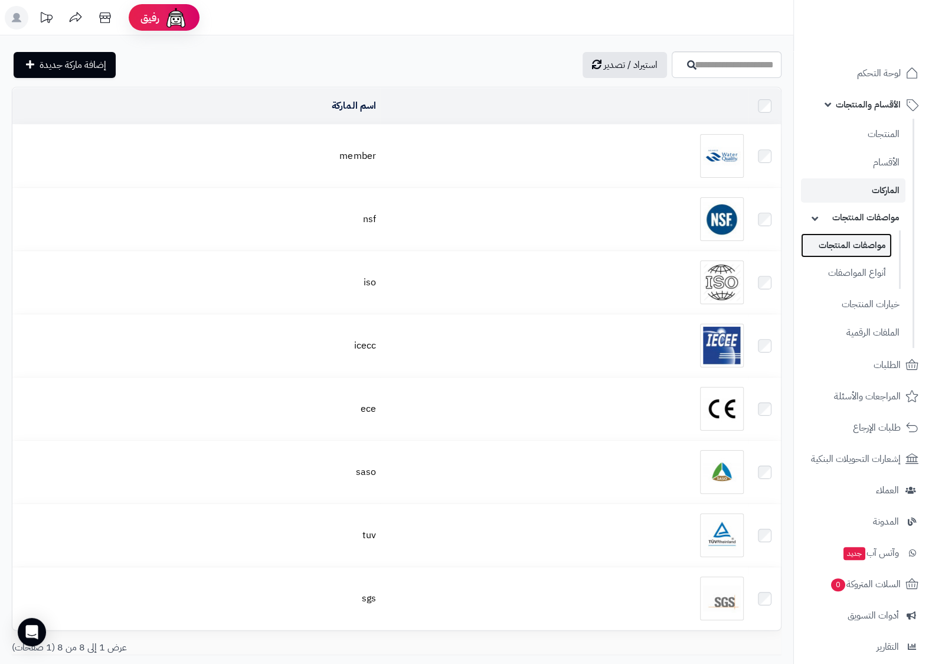
click at [873, 245] on link "مواصفات المنتجات" at bounding box center [846, 245] width 91 height 24
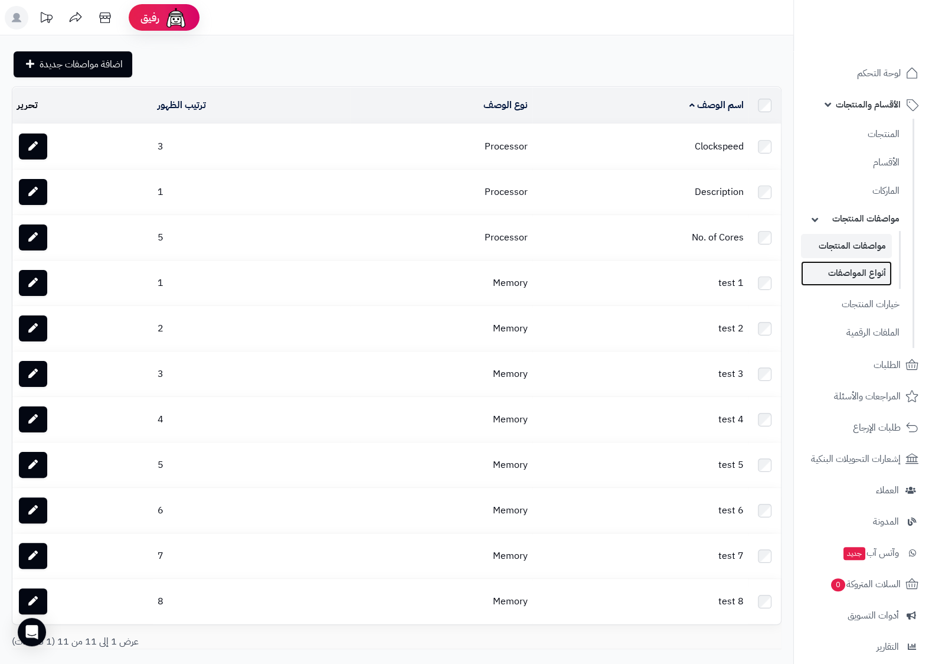
click at [877, 285] on link "أنواع المواصفات" at bounding box center [846, 273] width 91 height 24
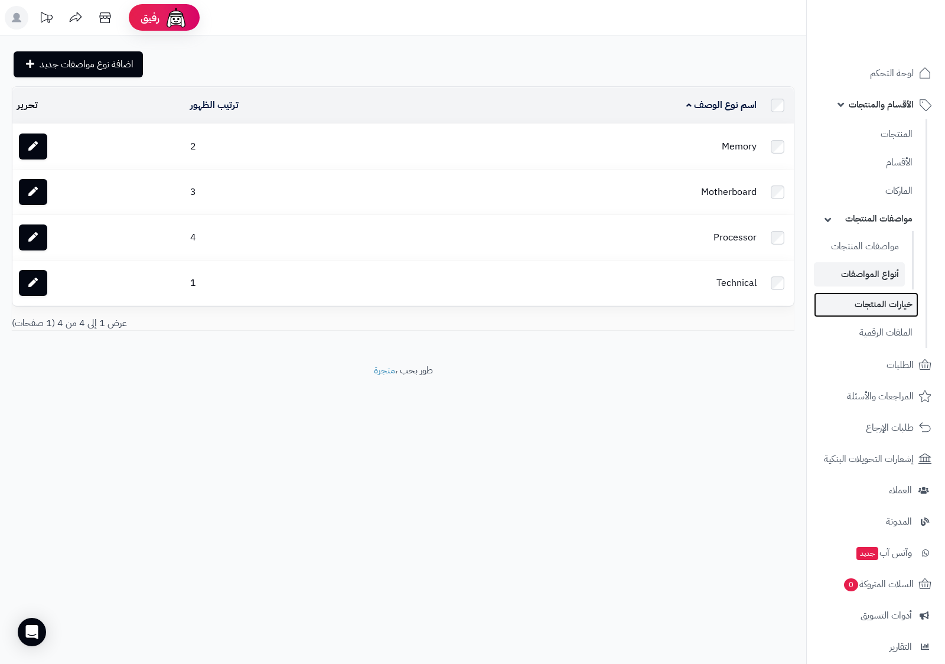
click at [904, 316] on link "خيارات المنتجات" at bounding box center [866, 304] width 105 height 24
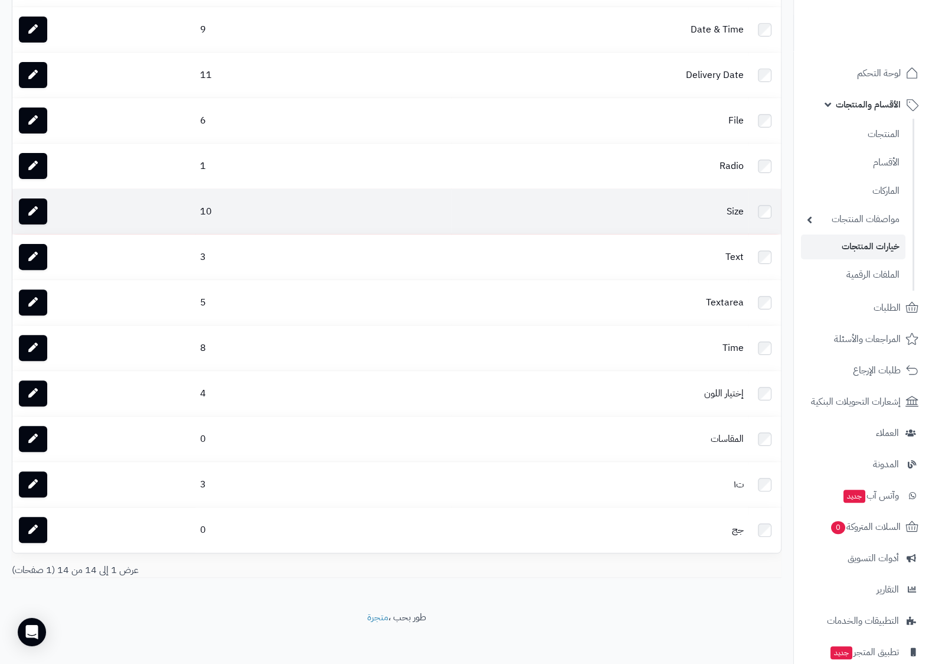
scroll to position [217, 0]
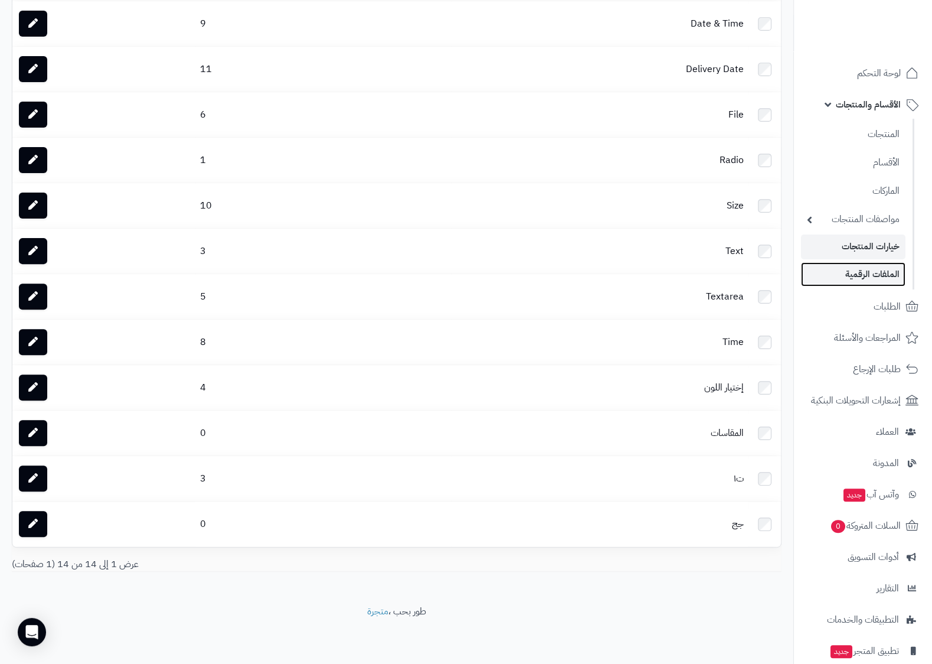
click at [849, 272] on link "الملفات الرقمية" at bounding box center [853, 274] width 105 height 24
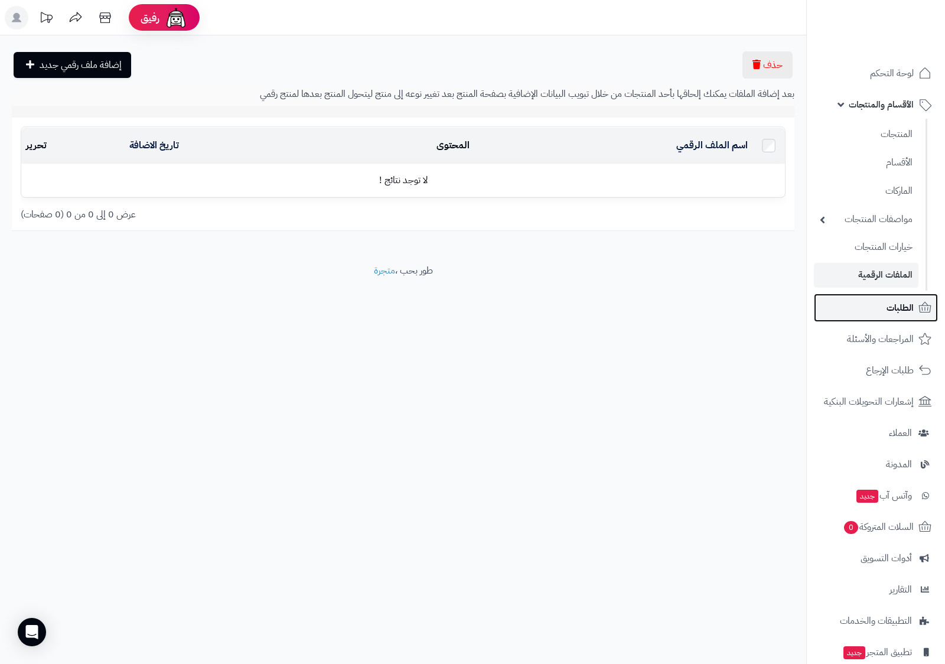
click at [897, 300] on span "الطلبات" at bounding box center [899, 307] width 27 height 17
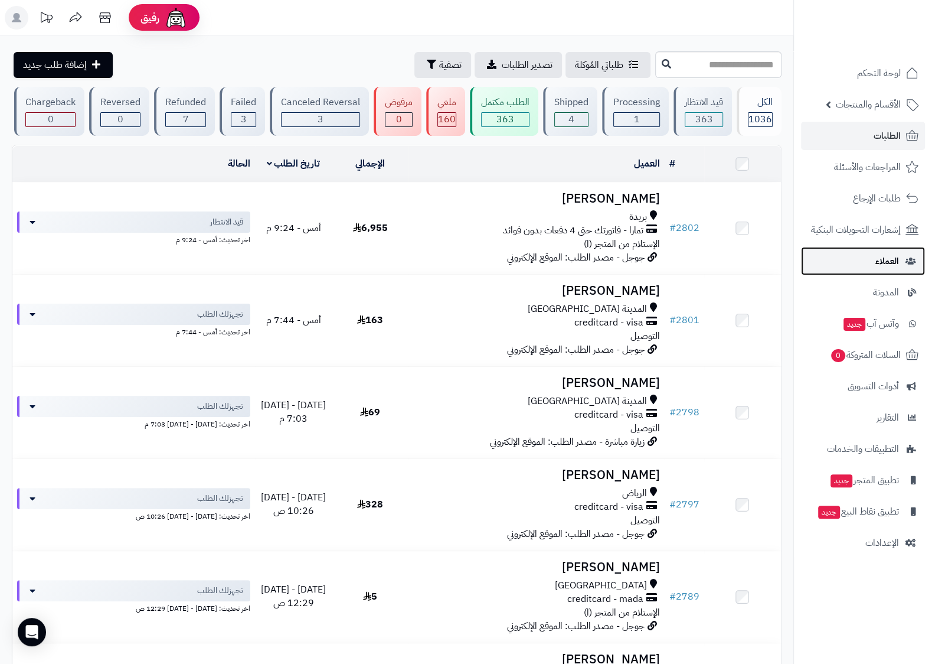
click at [874, 269] on link "العملاء" at bounding box center [863, 261] width 124 height 28
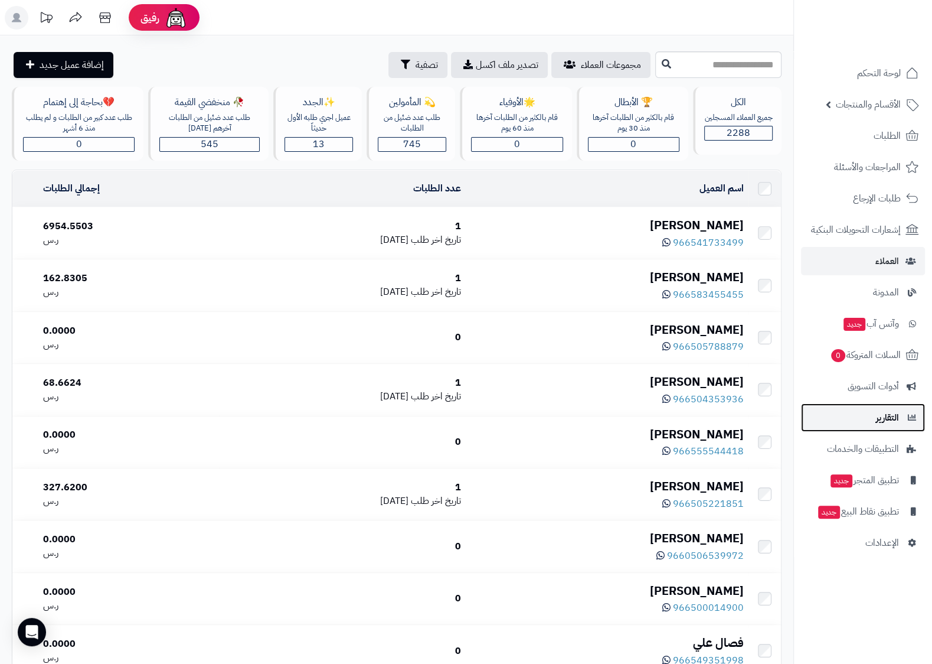
click at [896, 424] on span "التقارير" at bounding box center [887, 417] width 23 height 17
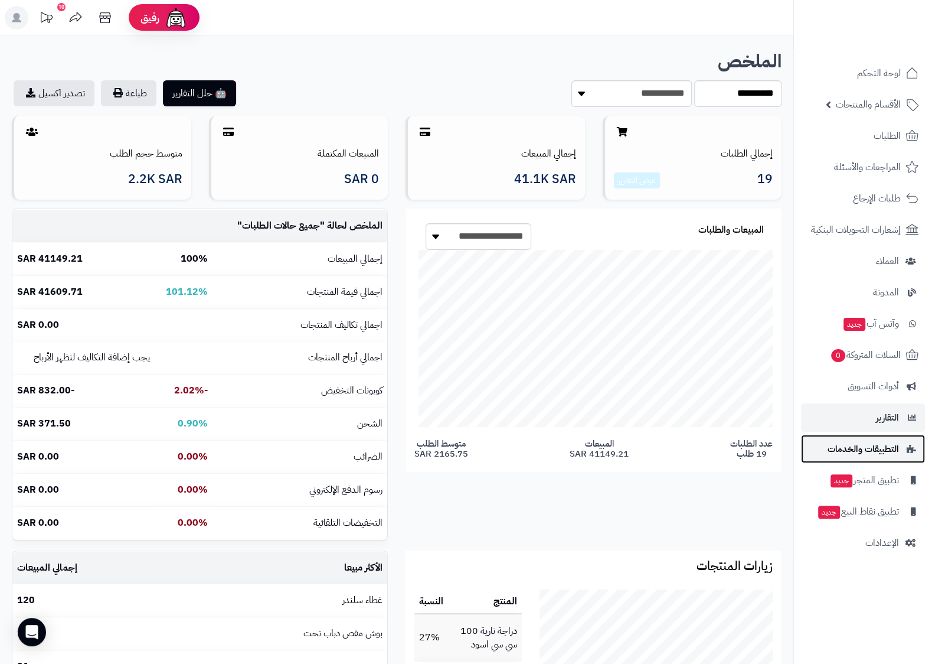
click at [888, 445] on span "التطبيقات والخدمات" at bounding box center [863, 448] width 71 height 17
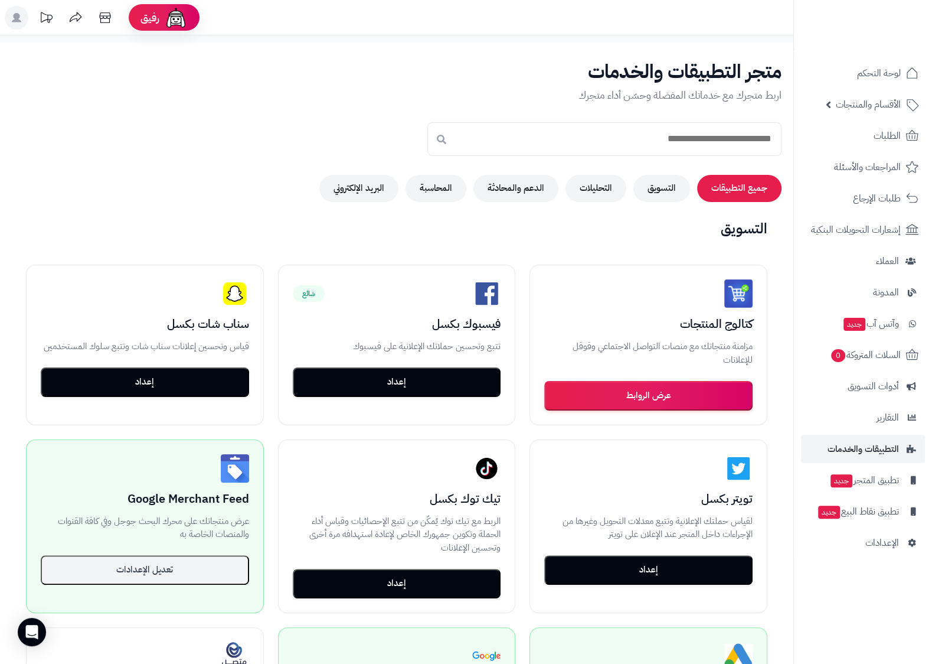
click at [643, 175] on div "متجر التطبيقات والخدمات اربط متجرك مع خدماتك المفضلة وحسّن أداء متجرك جميع التط…" at bounding box center [396, 131] width 793 height 141
click at [652, 189] on button "التسويق" at bounding box center [661, 187] width 57 height 27
click at [588, 194] on button "التحليلات" at bounding box center [596, 187] width 61 height 27
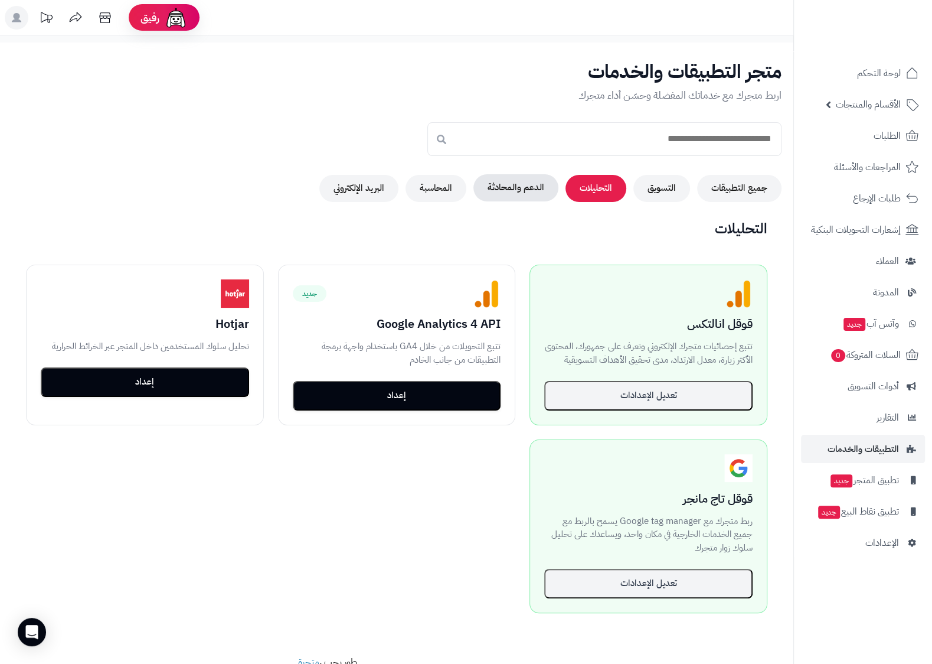
click at [517, 185] on button "الدعم والمحادثة" at bounding box center [516, 187] width 85 height 27
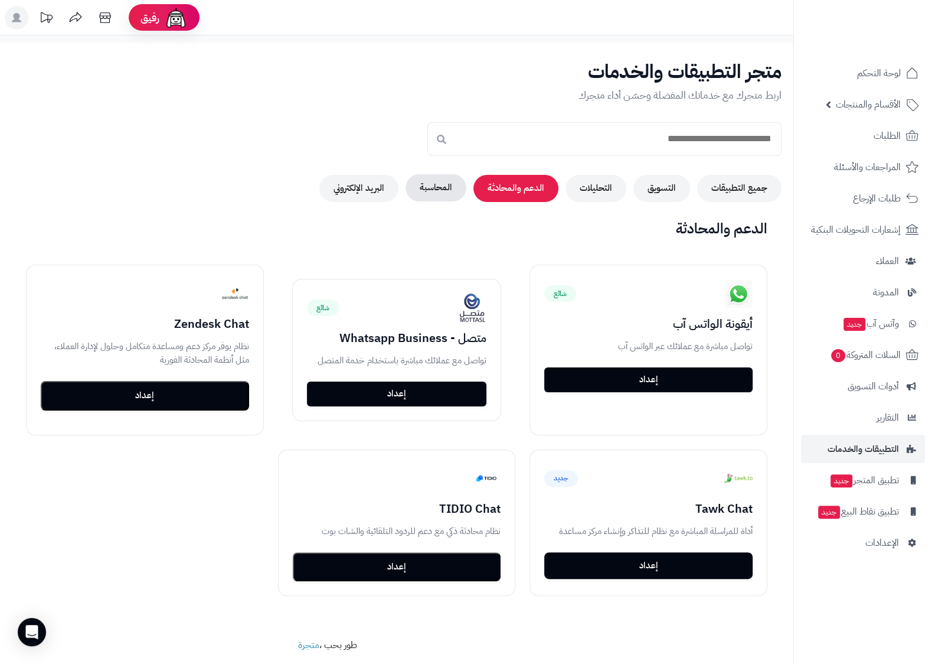
click at [427, 184] on button "المحاسبة" at bounding box center [436, 187] width 61 height 27
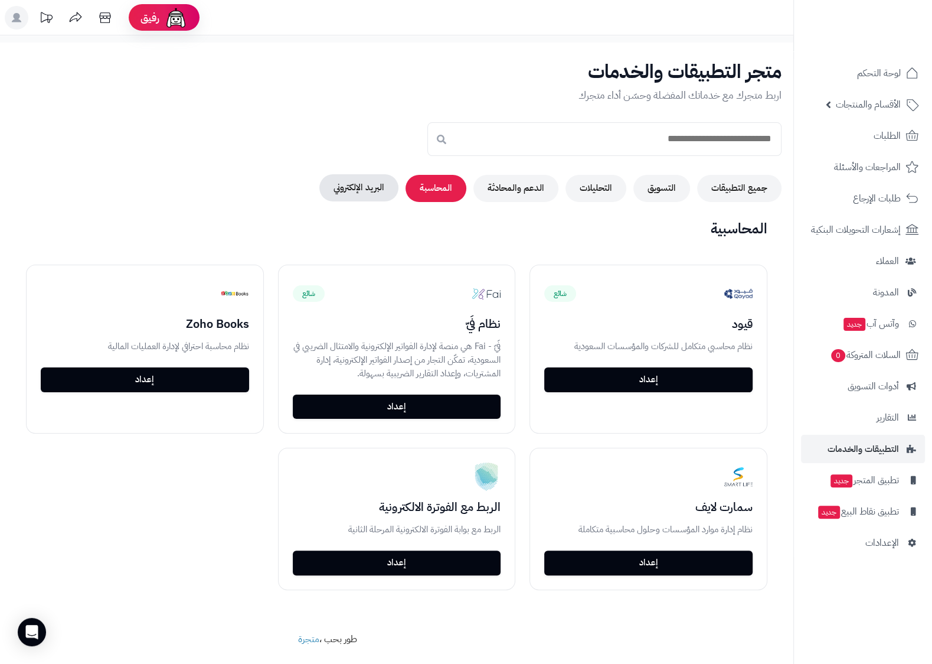
click at [359, 195] on button "البريد الإلكتروني" at bounding box center [358, 187] width 79 height 27
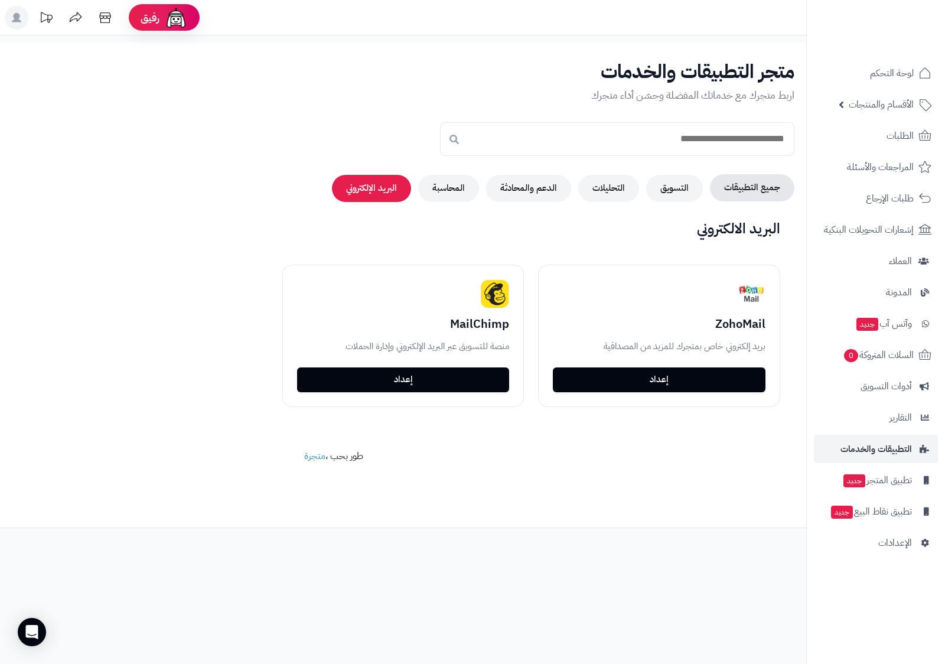
click at [743, 189] on button "جميع التطبيقات" at bounding box center [752, 187] width 84 height 27
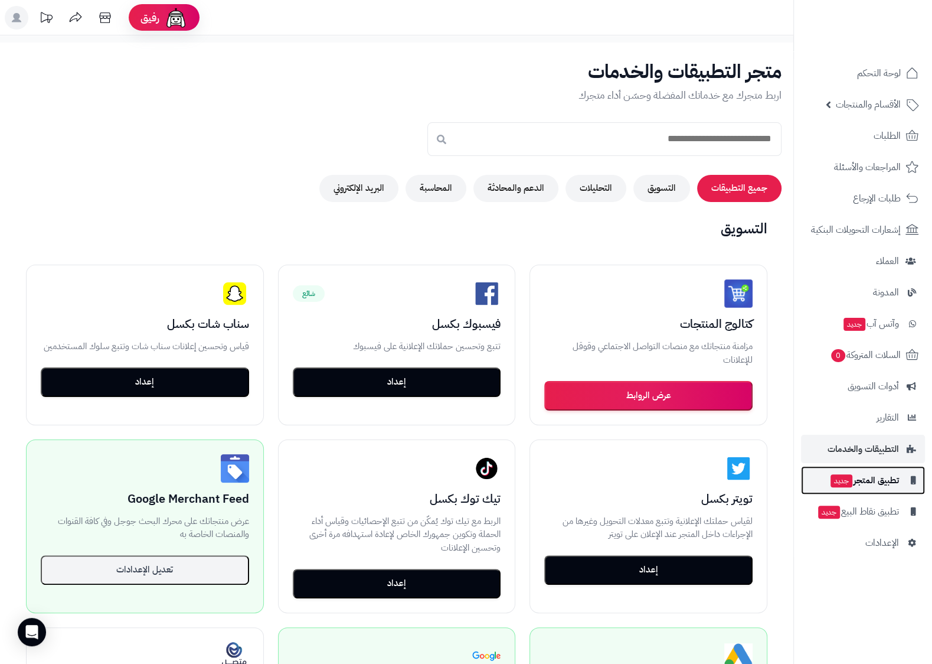
click at [885, 484] on span "تطبيق المتجر جديد" at bounding box center [865, 480] width 70 height 17
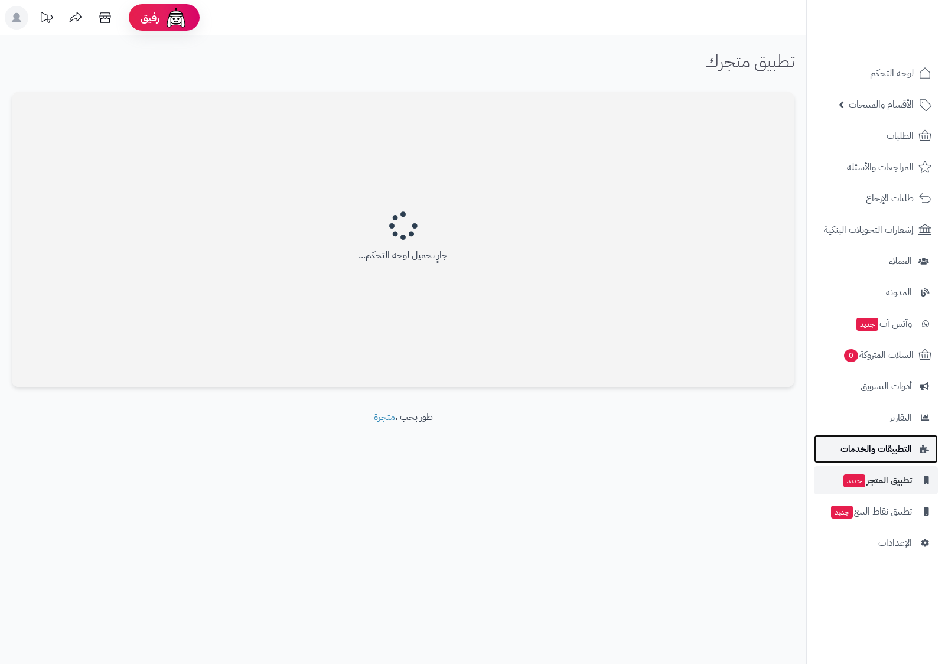
click at [883, 459] on link "التطبيقات والخدمات" at bounding box center [876, 449] width 124 height 28
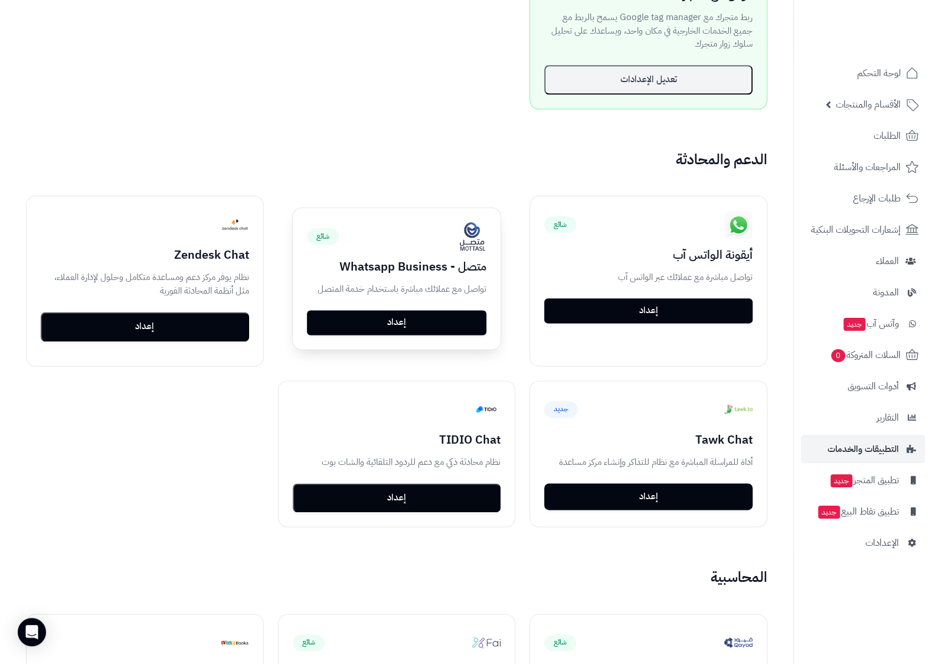
scroll to position [1116, 0]
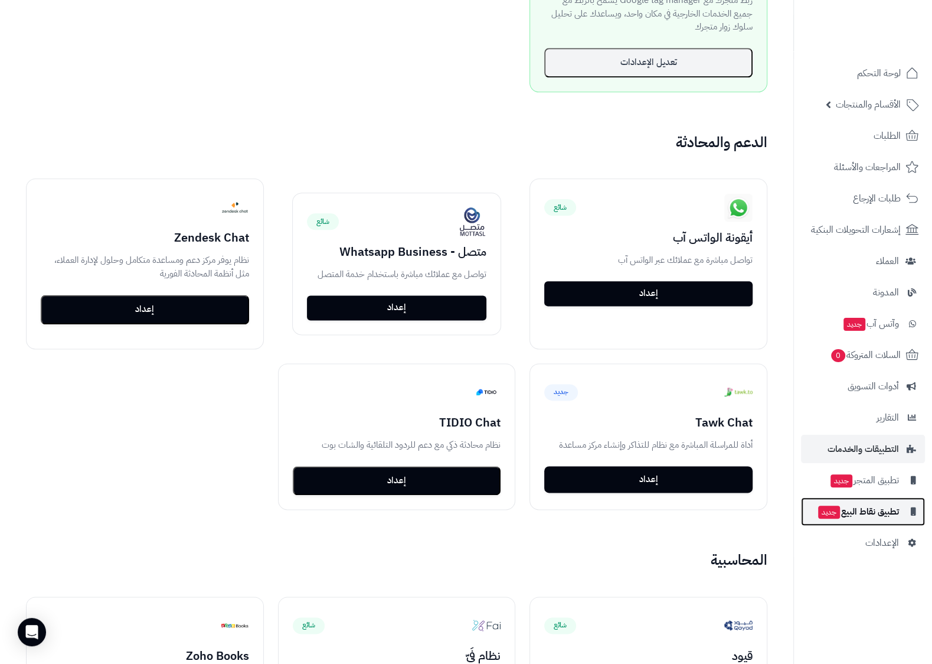
click at [838, 511] on span "جديد" at bounding box center [829, 511] width 22 height 13
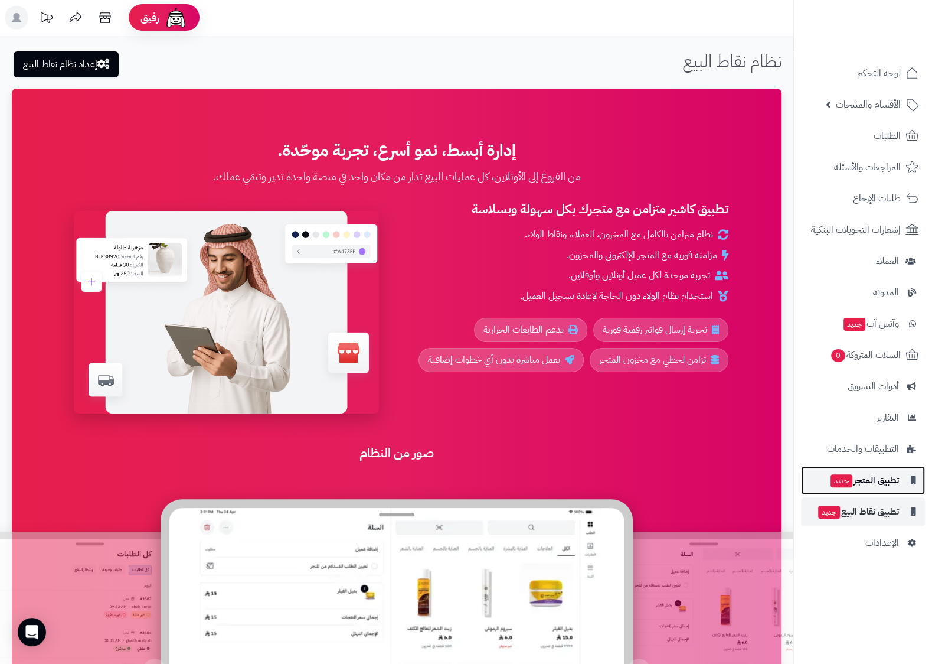
click at [842, 481] on span "جديد" at bounding box center [842, 480] width 22 height 13
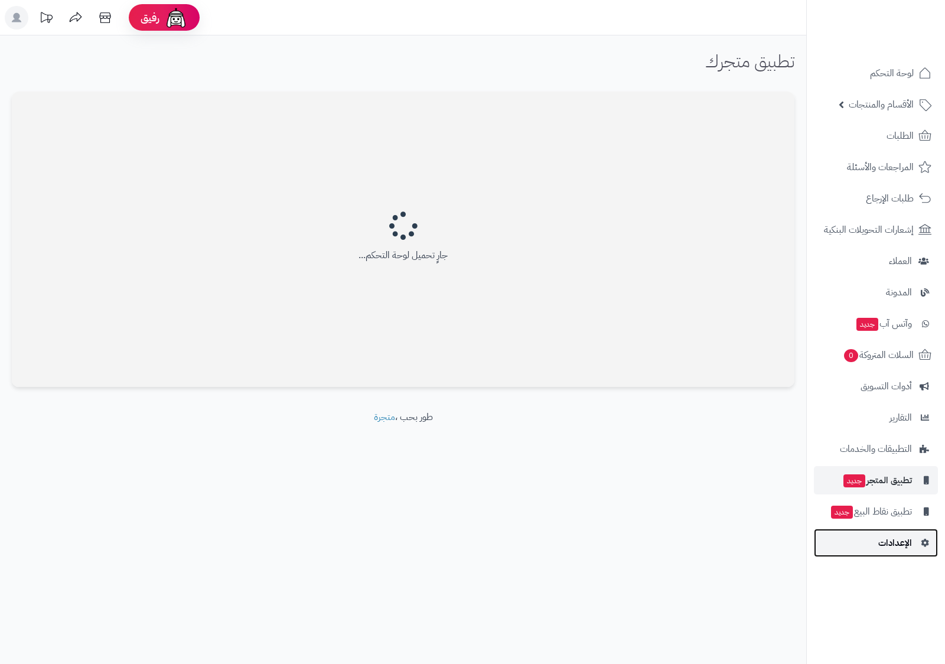
click at [917, 541] on link "الإعدادات" at bounding box center [876, 542] width 124 height 28
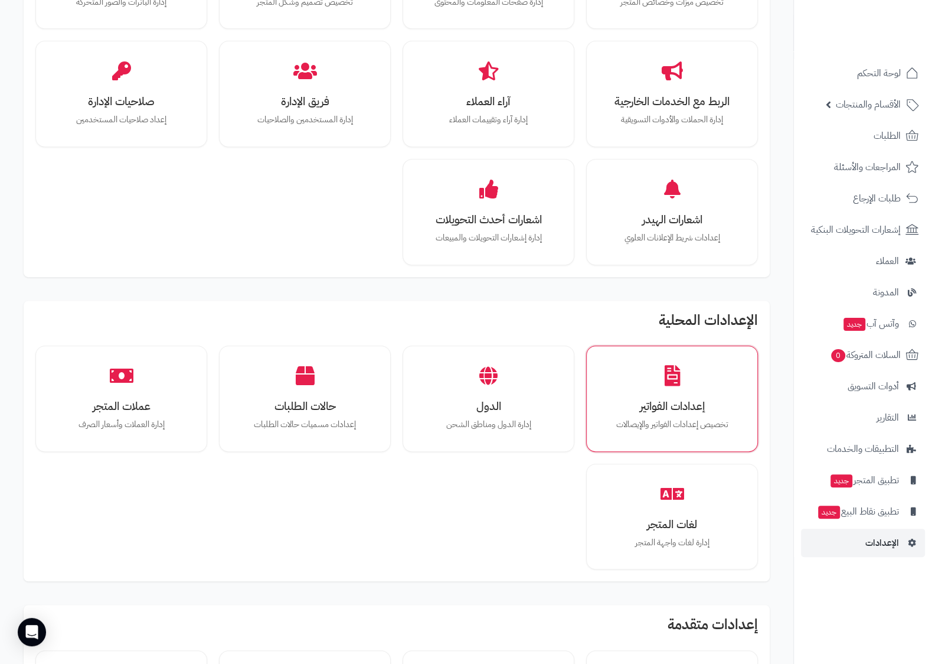
scroll to position [434, 0]
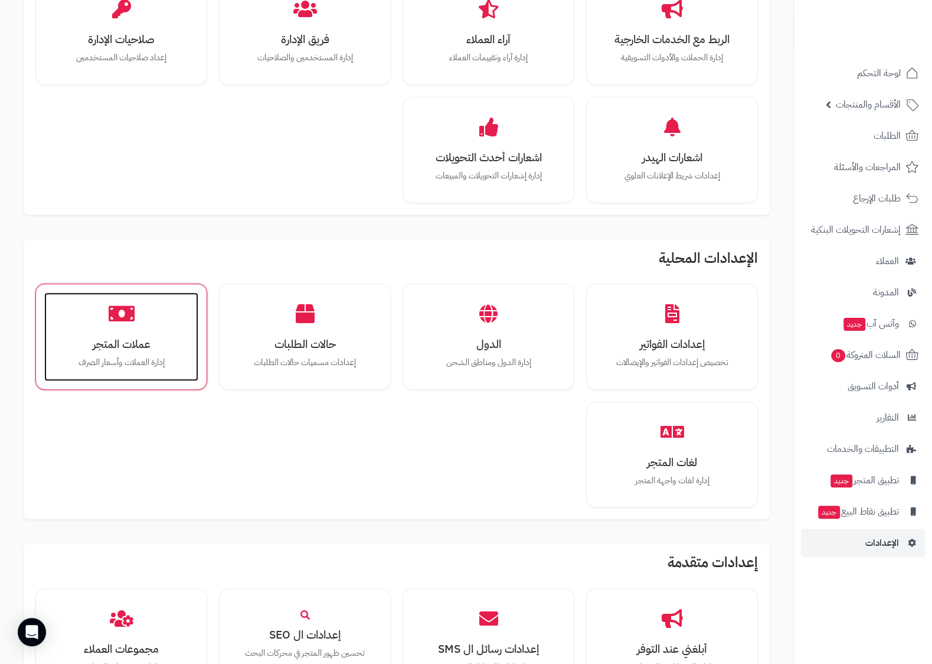
click at [142, 301] on div "عملات المتجر إدارة العملات وأسعار الصرف" at bounding box center [121, 336] width 154 height 89
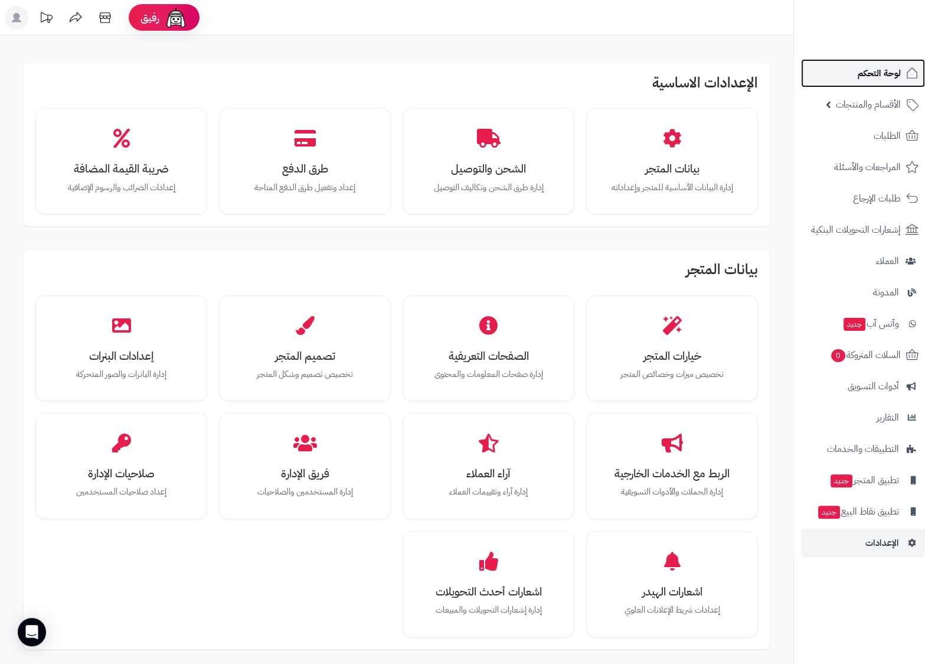
drag, startPoint x: 858, startPoint y: 73, endPoint x: 850, endPoint y: 67, distance: 9.7
click at [855, 71] on link "لوحة التحكم" at bounding box center [863, 73] width 124 height 28
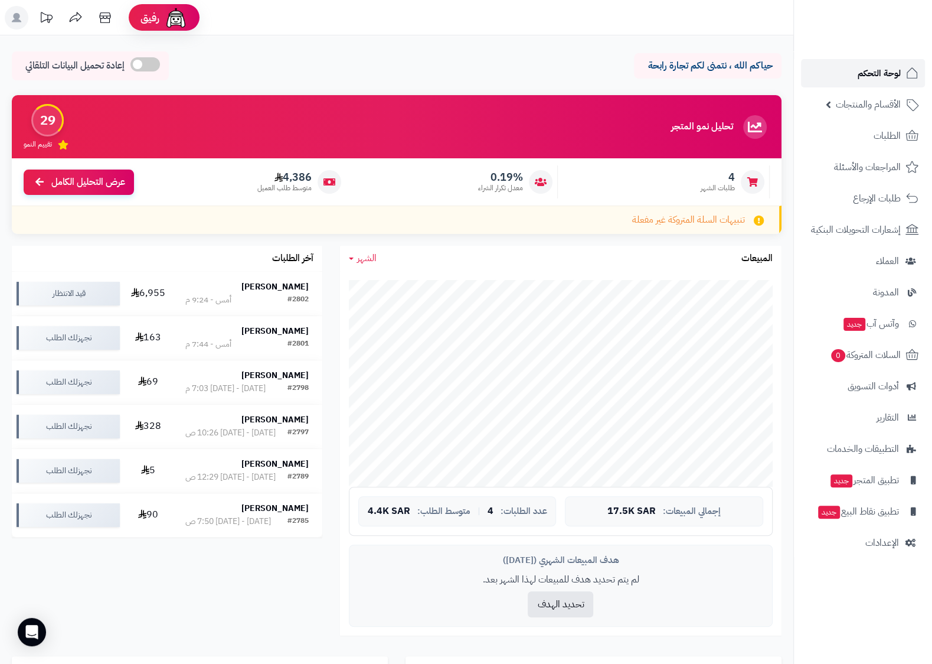
click at [873, 79] on span "لوحة التحكم" at bounding box center [879, 73] width 43 height 17
click at [272, 286] on strong "Ahmad Mohammed" at bounding box center [274, 286] width 67 height 12
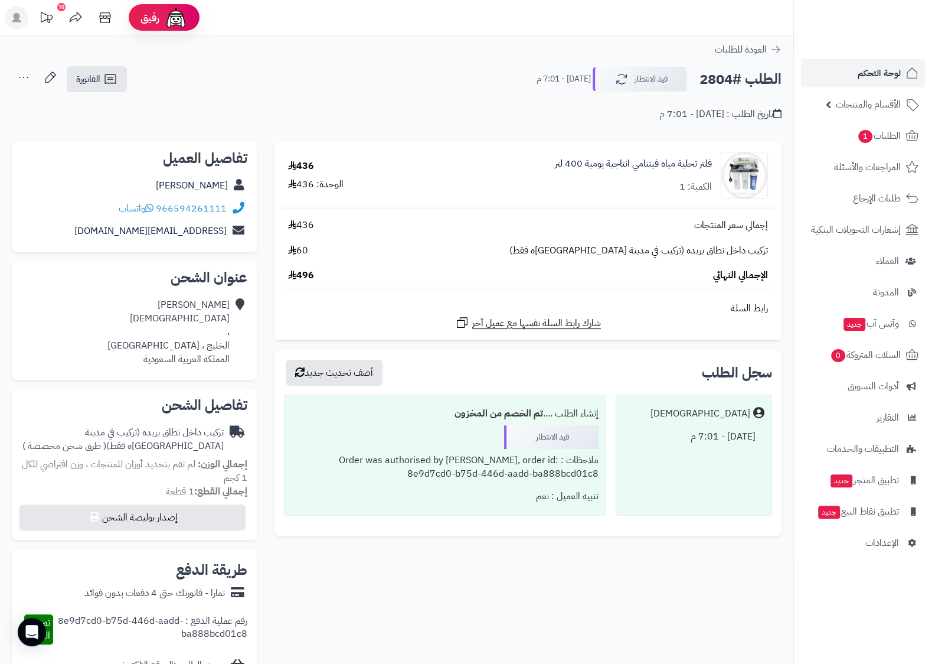
click at [76, 94] on div "تاريخ الطلب : اليوم - 7:01 م" at bounding box center [397, 107] width 770 height 28
click at [109, 77] on icon at bounding box center [110, 79] width 14 height 14
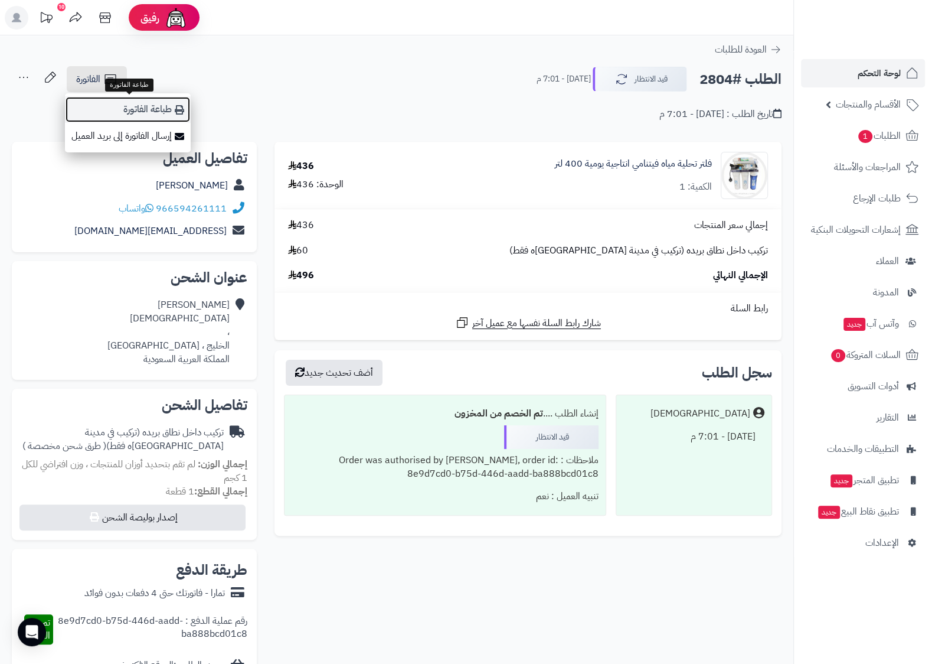
click at [138, 103] on link "طباعة الفاتورة" at bounding box center [128, 109] width 126 height 27
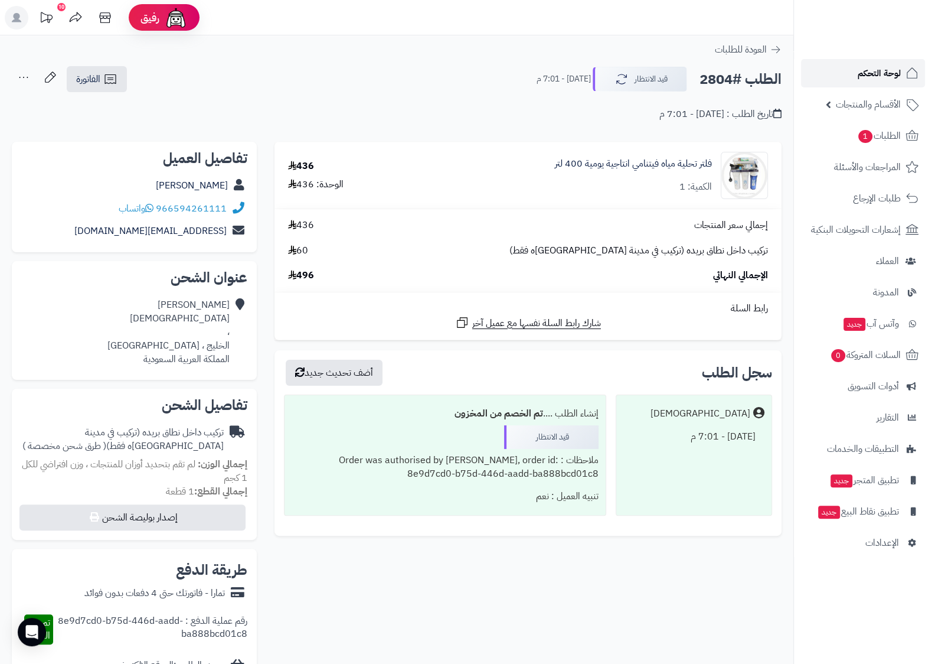
click at [888, 71] on span "لوحة التحكم" at bounding box center [879, 73] width 43 height 17
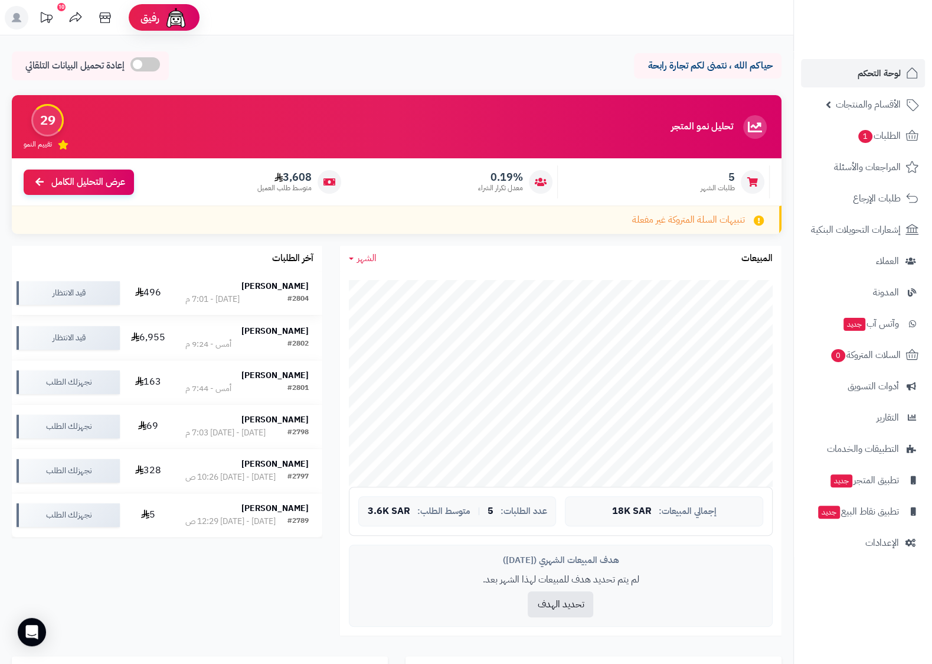
click at [275, 292] on strong "[PERSON_NAME]" at bounding box center [274, 286] width 67 height 12
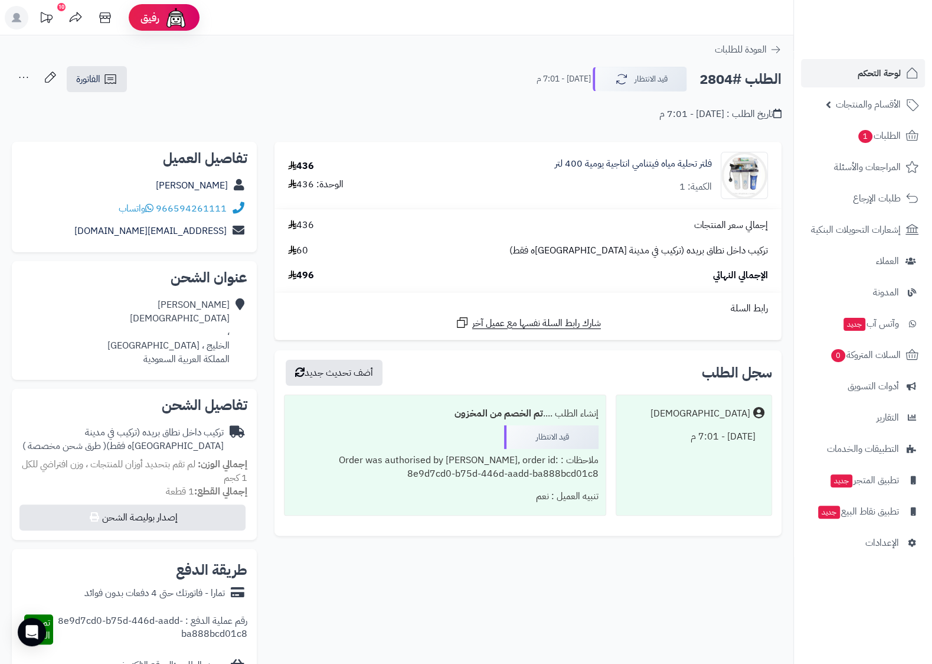
scroll to position [62, 0]
